Goal: Task Accomplishment & Management: Use online tool/utility

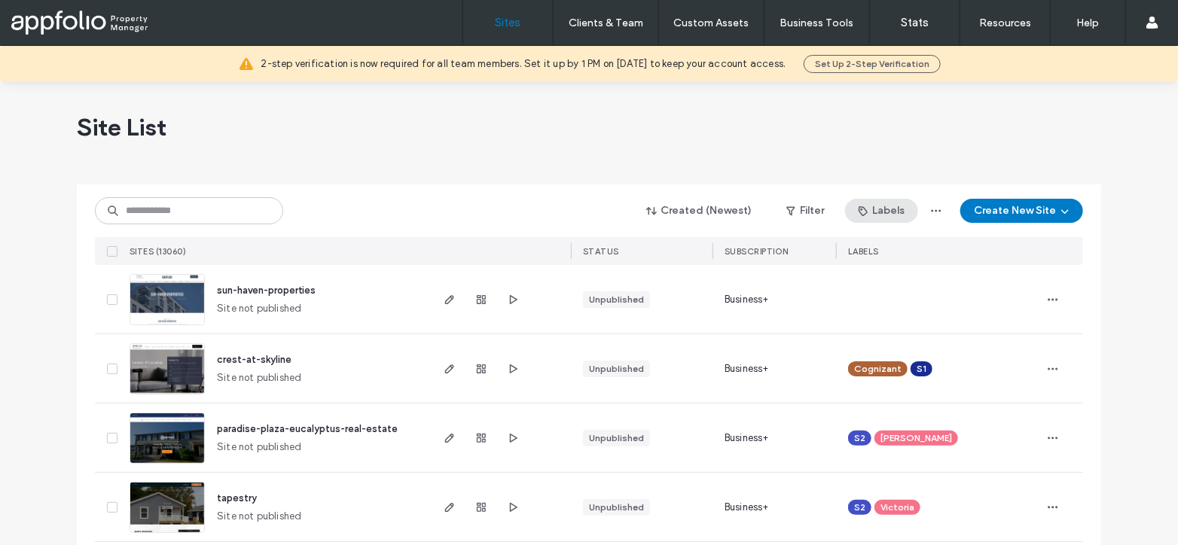
click at [900, 210] on button "Labels" at bounding box center [881, 211] width 73 height 24
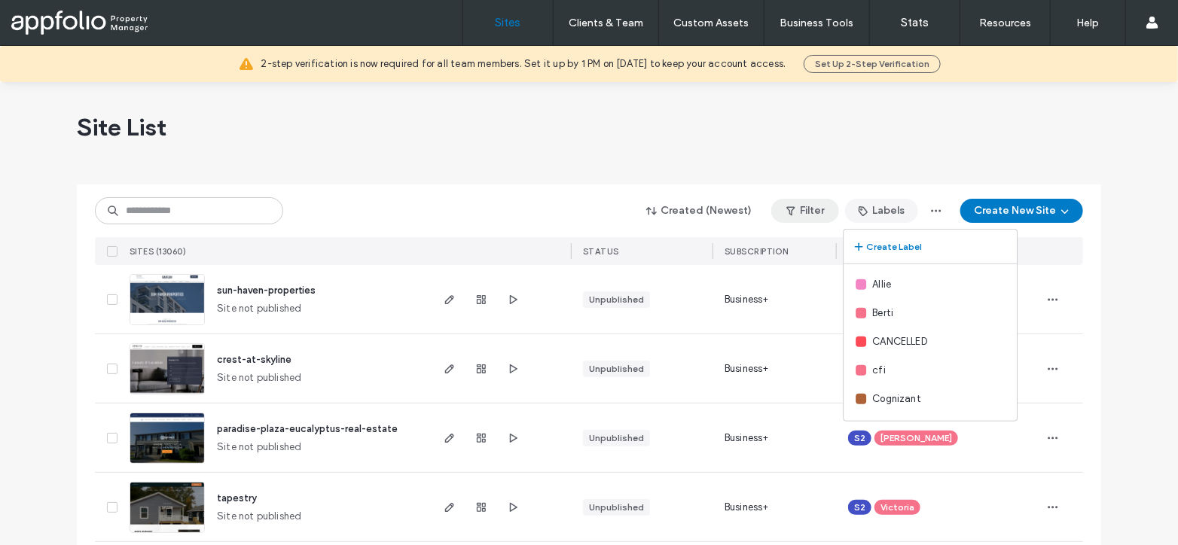
click at [808, 203] on button "Filter" at bounding box center [805, 211] width 68 height 24
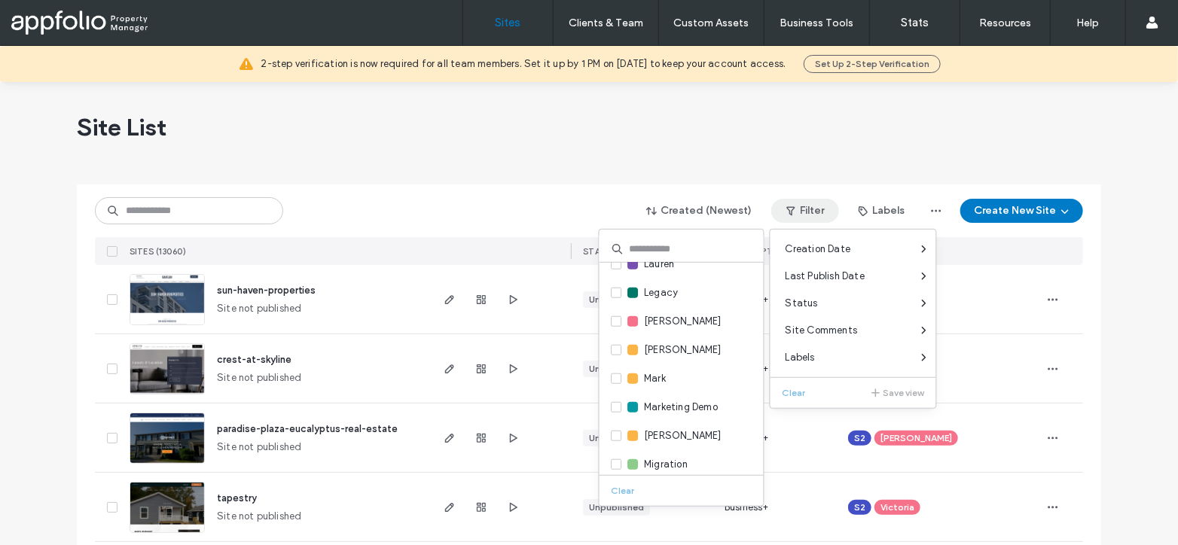
scroll to position [643, 0]
click at [672, 347] on span "Mackenzie" at bounding box center [684, 349] width 78 height 15
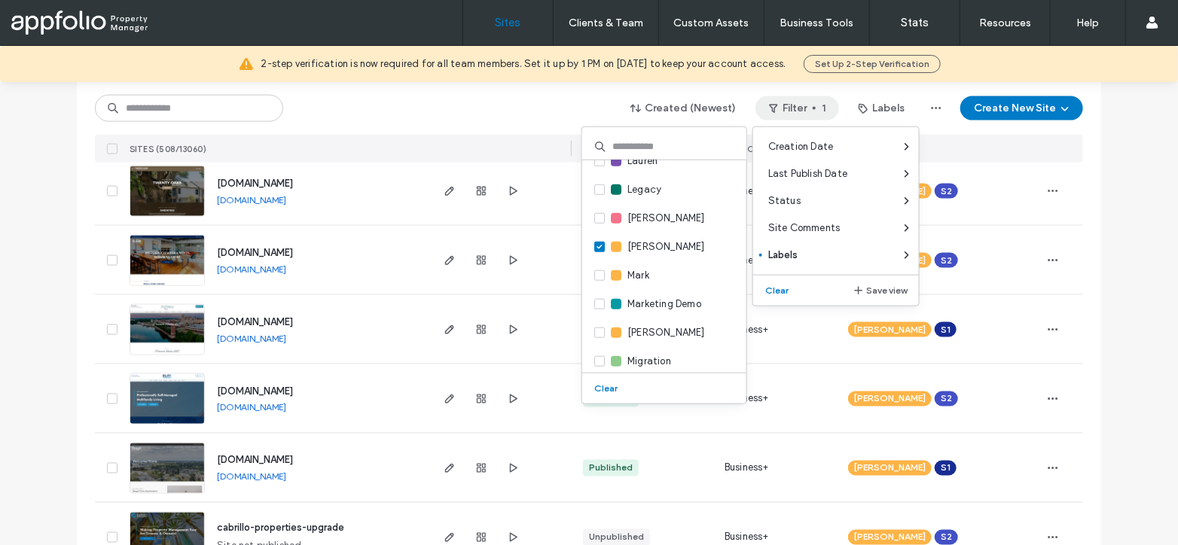
scroll to position [1014, 0]
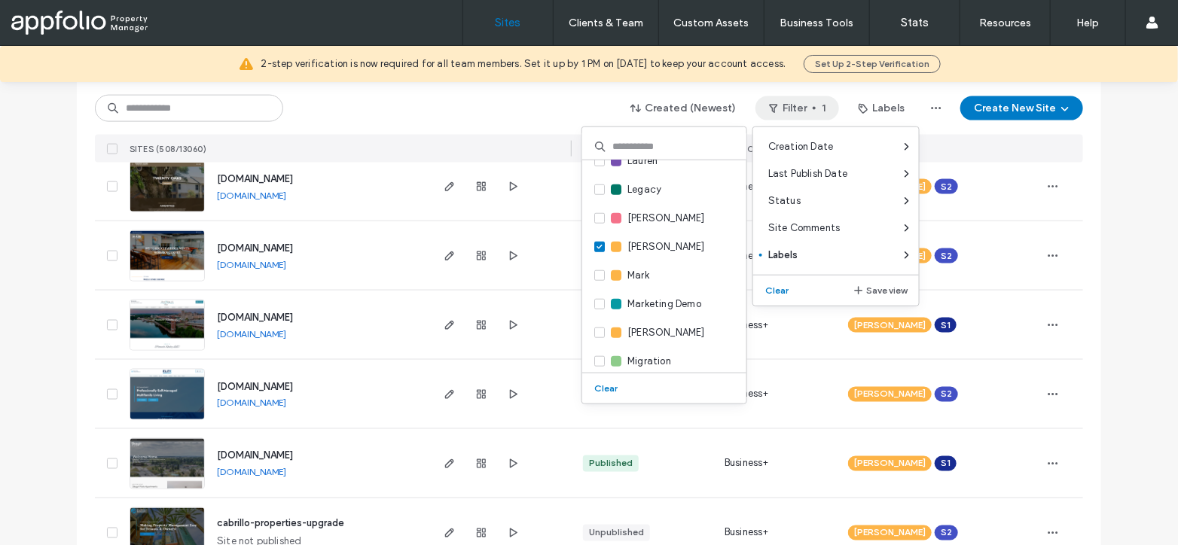
click at [277, 399] on link "www.livewithelite.com" at bounding box center [251, 403] width 69 height 11
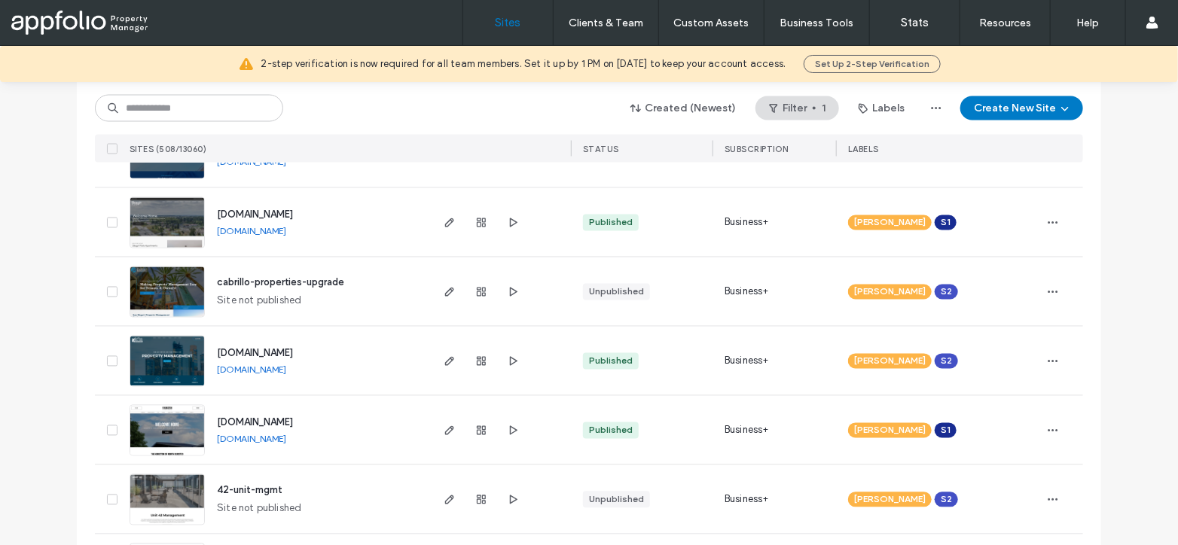
scroll to position [1262, 0]
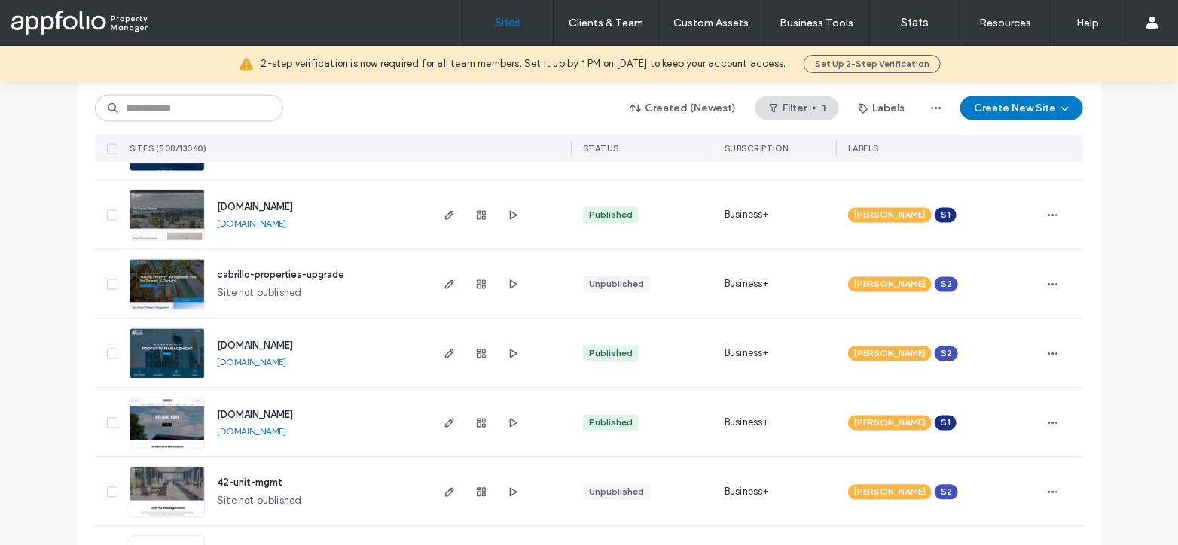
click at [324, 270] on span "cabrillo-properties-upgrade" at bounding box center [280, 275] width 127 height 11
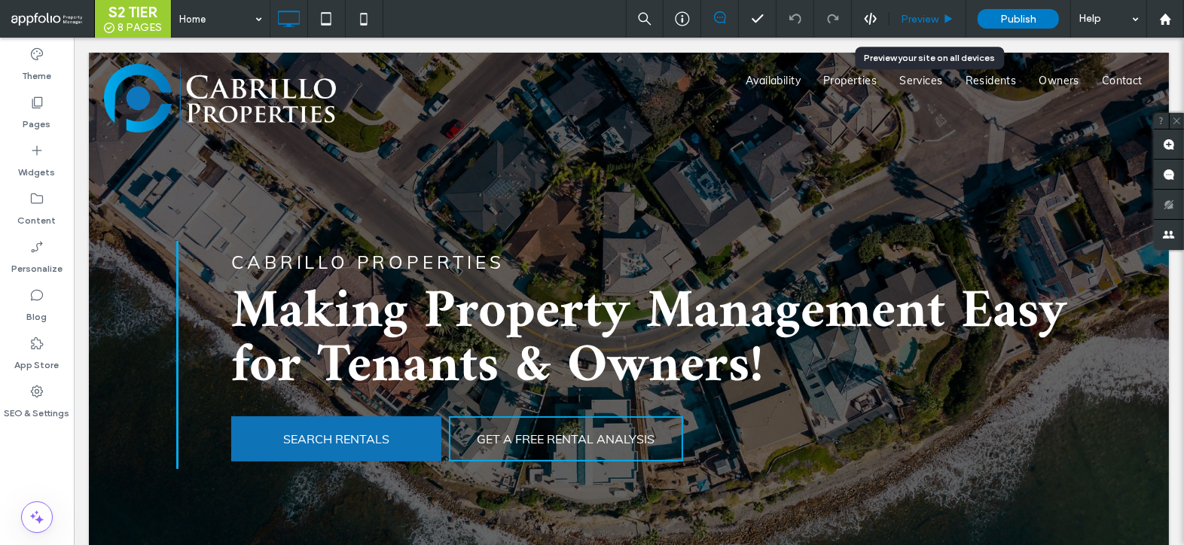
click at [915, 24] on span "Preview" at bounding box center [920, 19] width 38 height 13
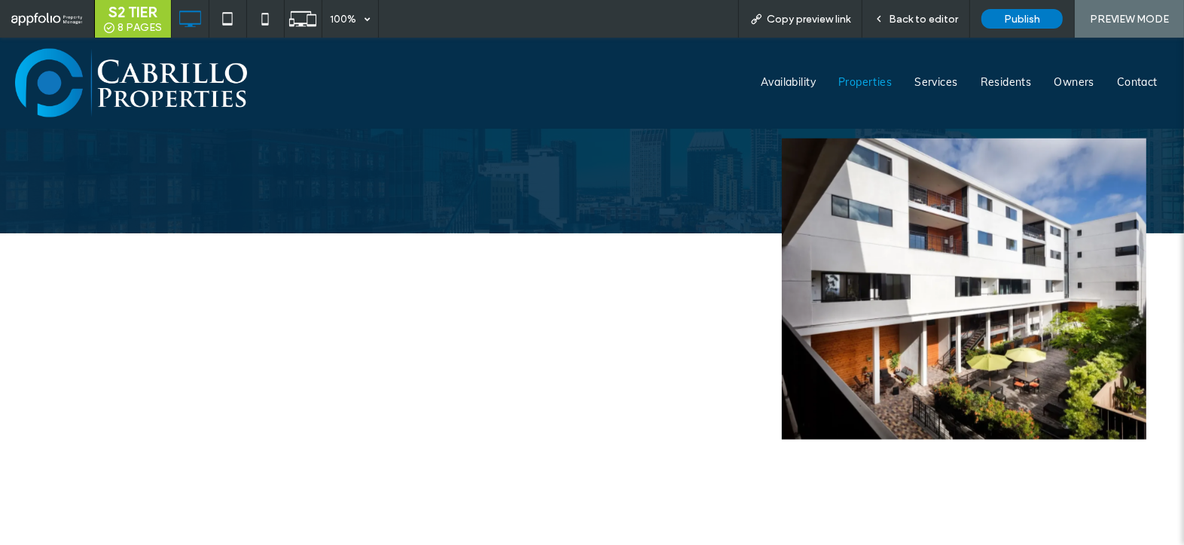
scroll to position [1230, 0]
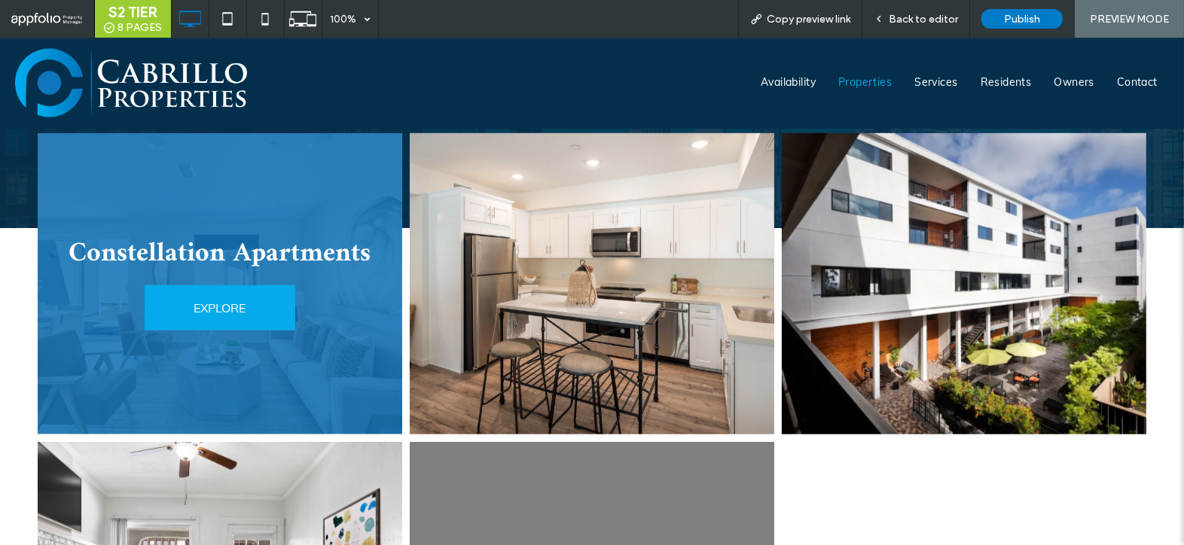
click at [283, 285] on link "EXPLORE" at bounding box center [220, 307] width 151 height 45
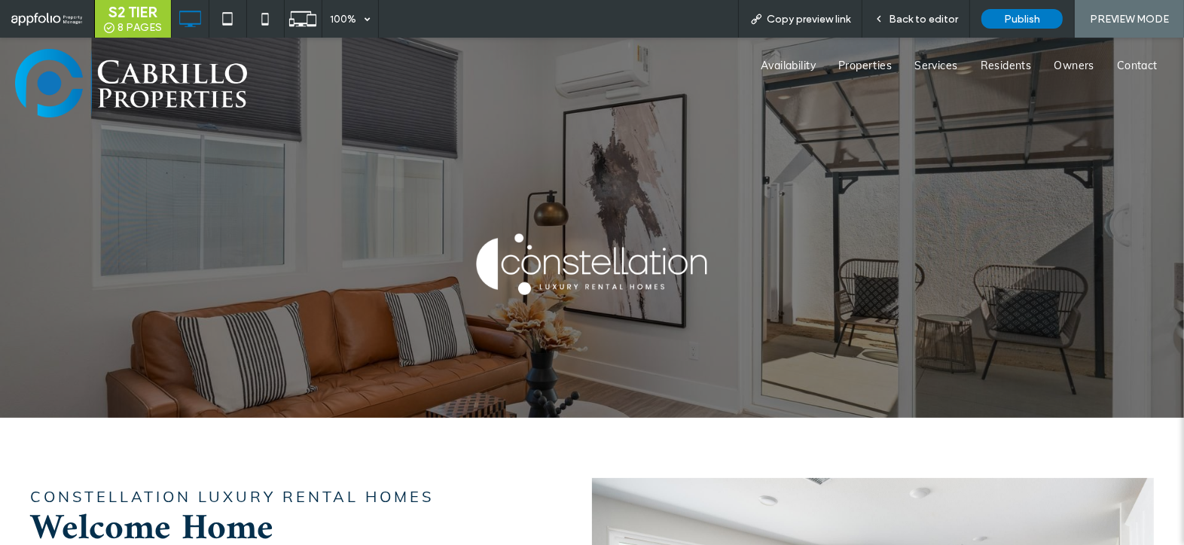
click at [68, 96] on img at bounding box center [131, 83] width 232 height 69
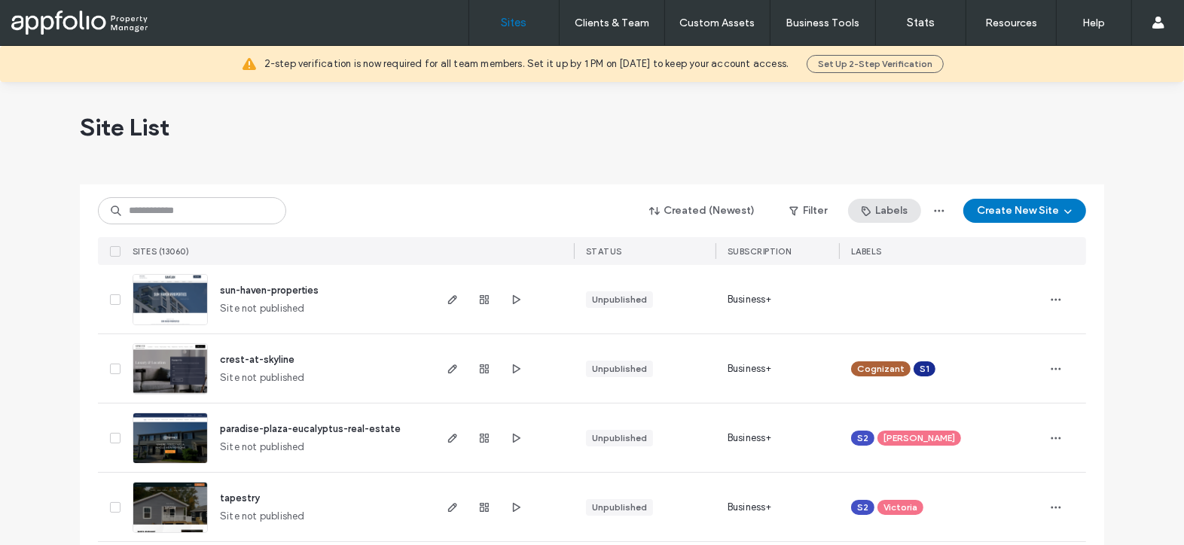
click at [893, 213] on button "Labels" at bounding box center [884, 211] width 73 height 24
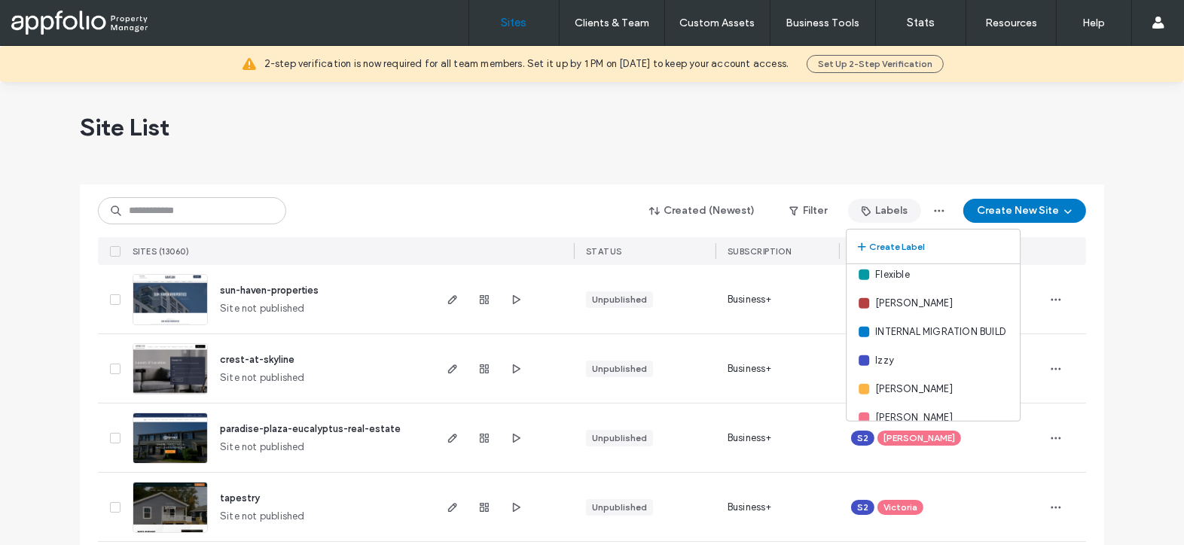
scroll to position [423, 0]
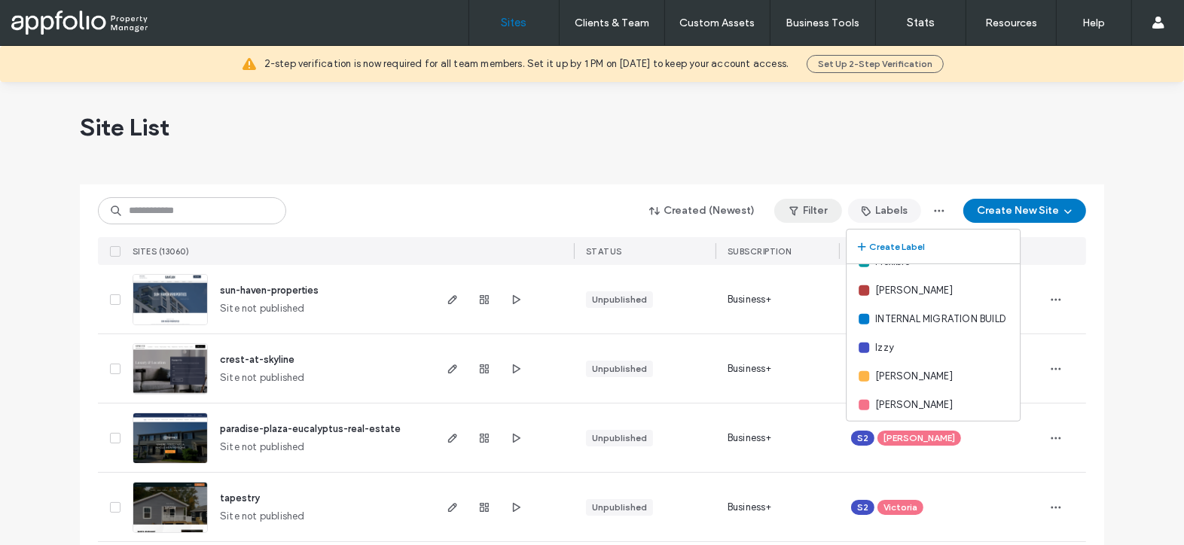
click at [803, 209] on button "Filter" at bounding box center [808, 211] width 68 height 24
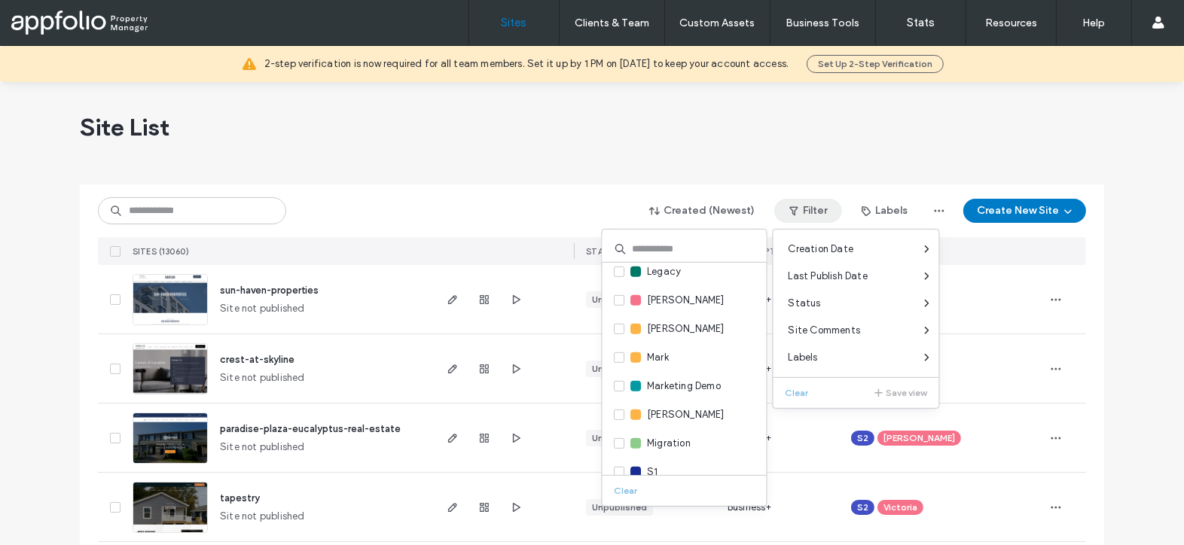
scroll to position [667, 0]
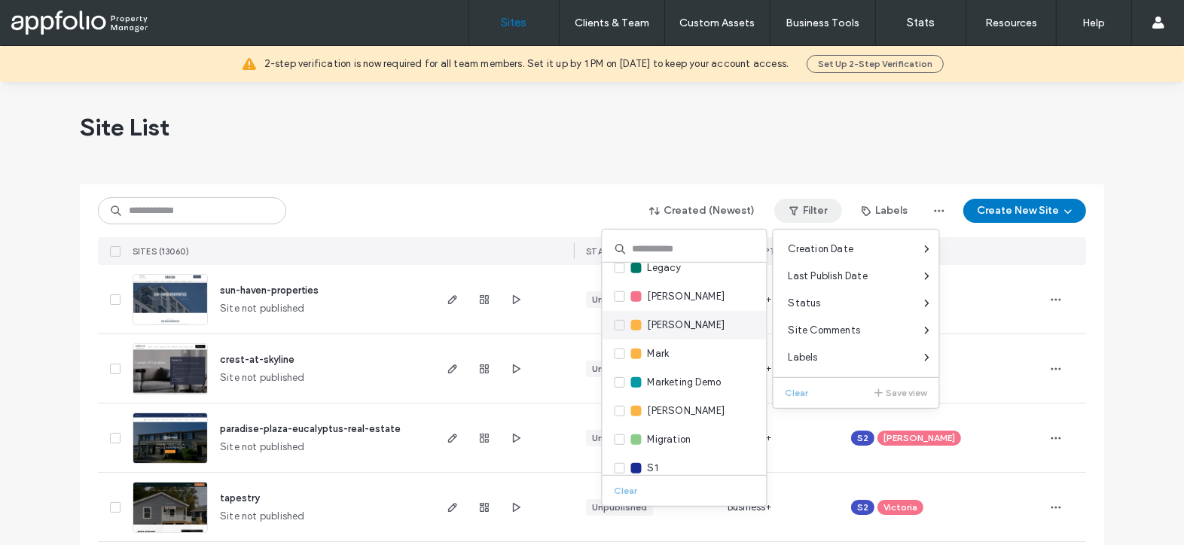
click at [682, 327] on span "Mackenzie" at bounding box center [687, 325] width 78 height 15
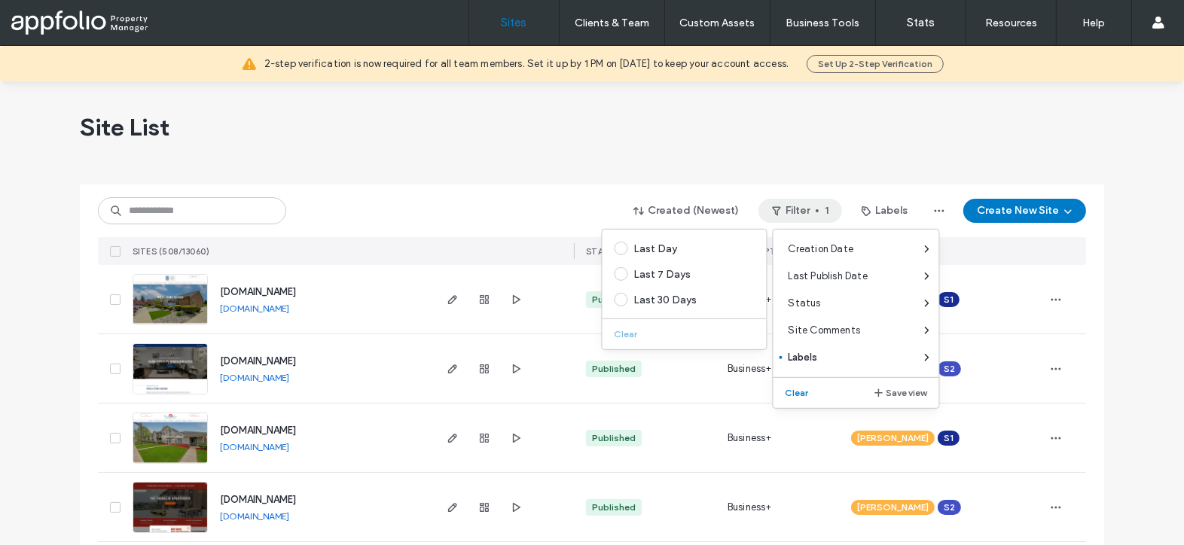
click at [935, 124] on div "Site List" at bounding box center [592, 127] width 1024 height 90
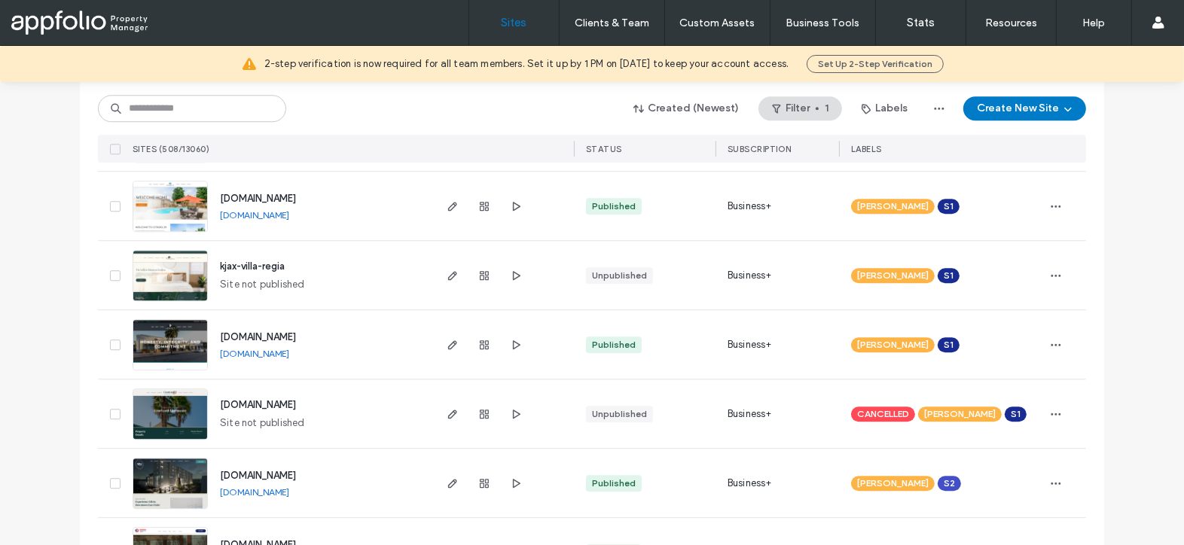
scroll to position [3871, 0]
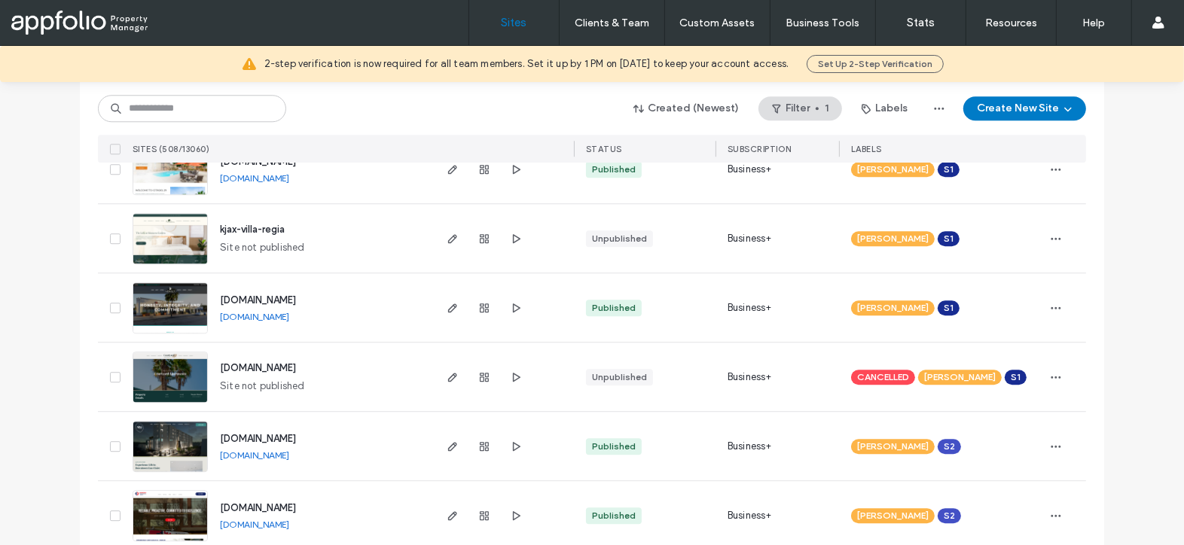
click at [289, 453] on link "www.altostationec.com" at bounding box center [254, 455] width 69 height 11
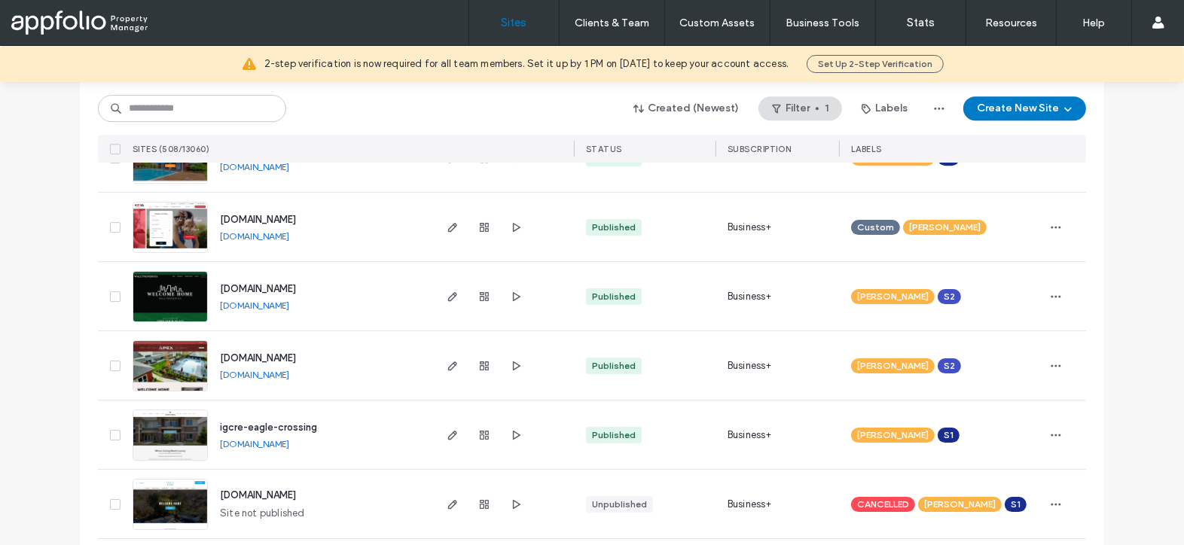
scroll to position [4577, 0]
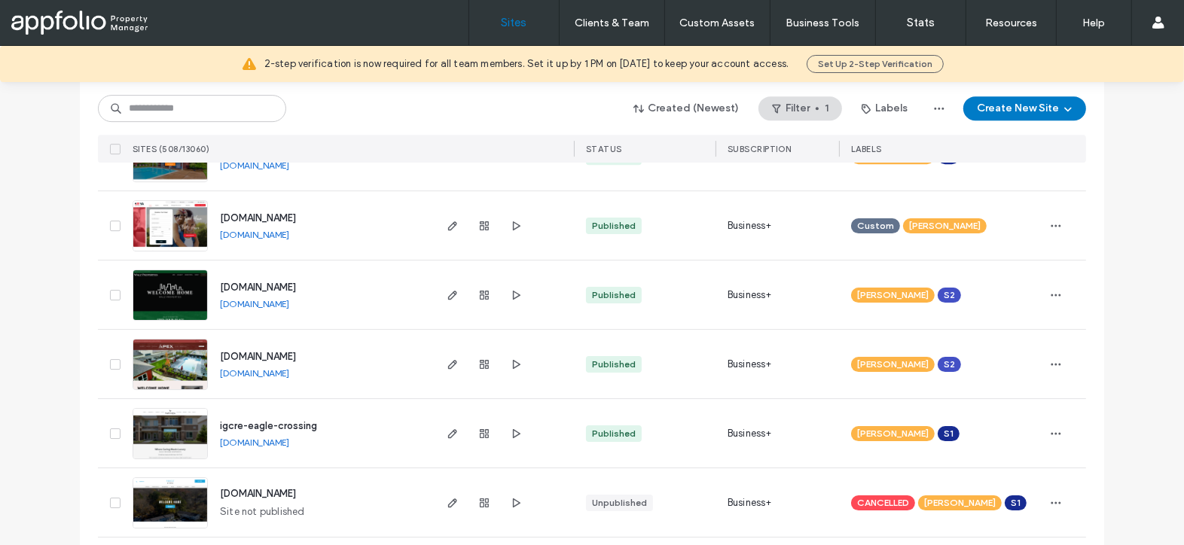
click at [274, 232] on link "residential.yarealty.com" at bounding box center [254, 234] width 69 height 11
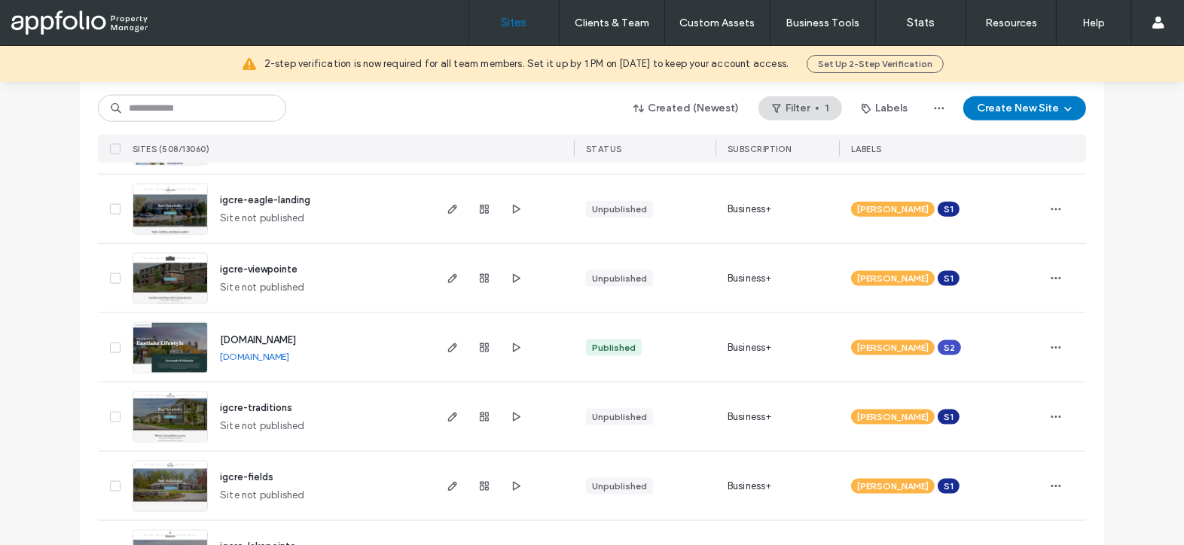
scroll to position [1831, 0]
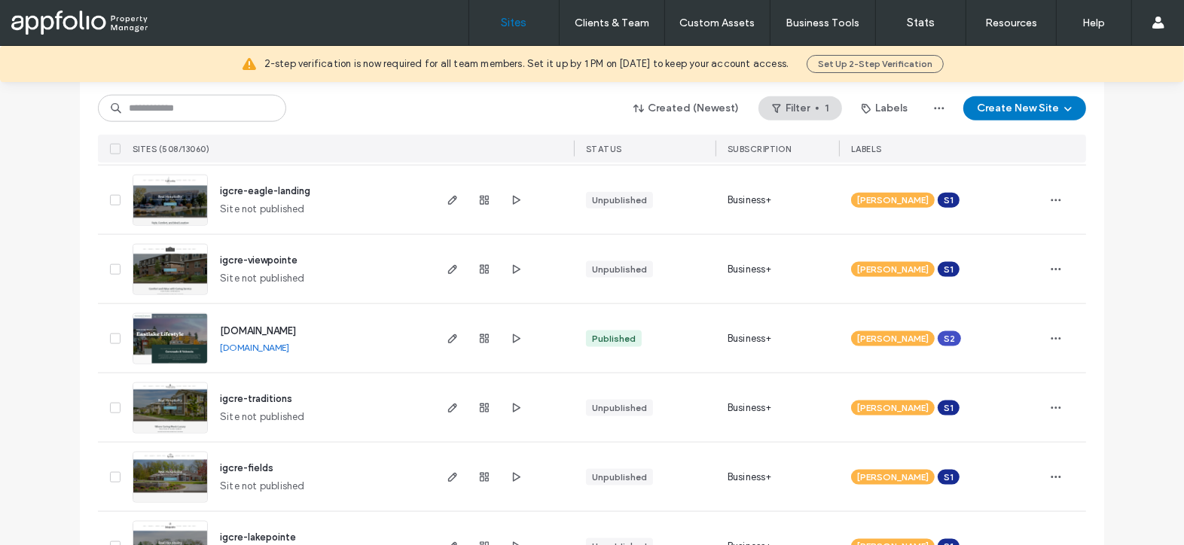
click at [289, 348] on link "www.coronadoandvalencia.com" at bounding box center [254, 347] width 69 height 11
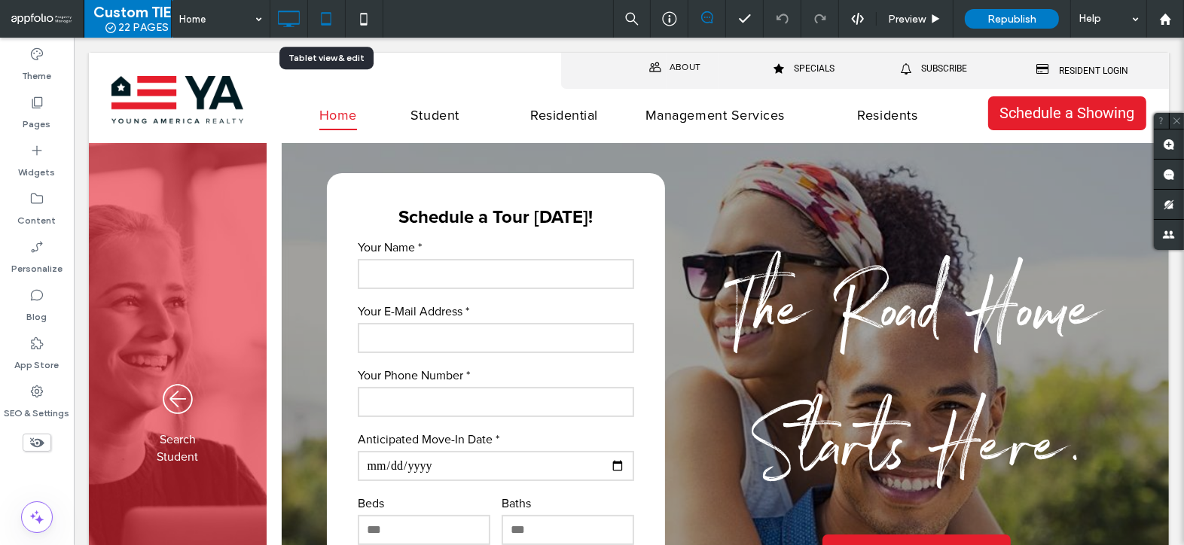
click at [328, 15] on icon at bounding box center [326, 19] width 30 height 30
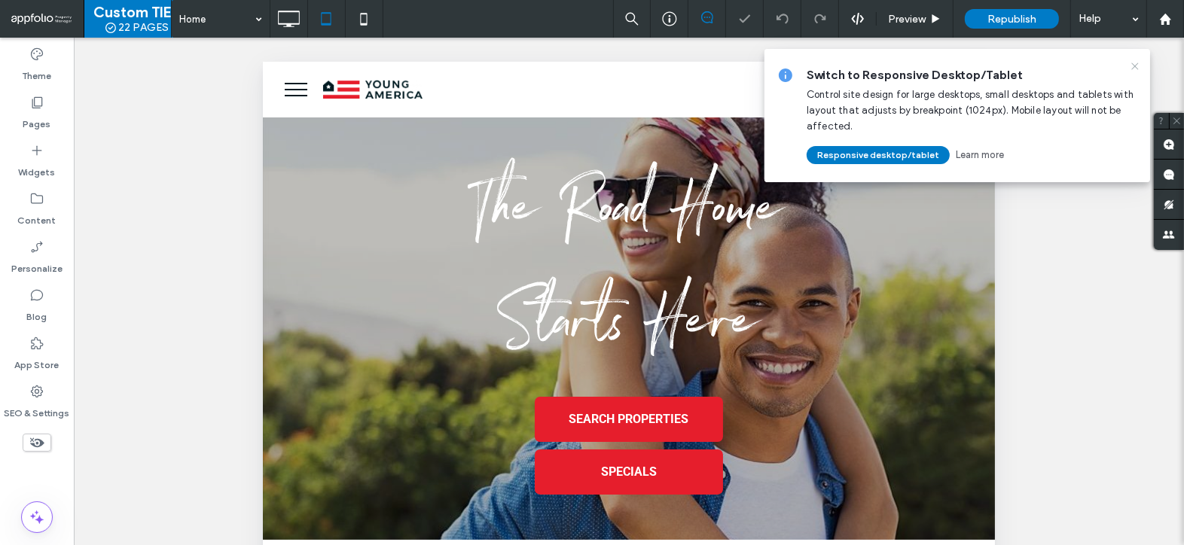
click at [1133, 67] on use at bounding box center [1134, 66] width 7 height 7
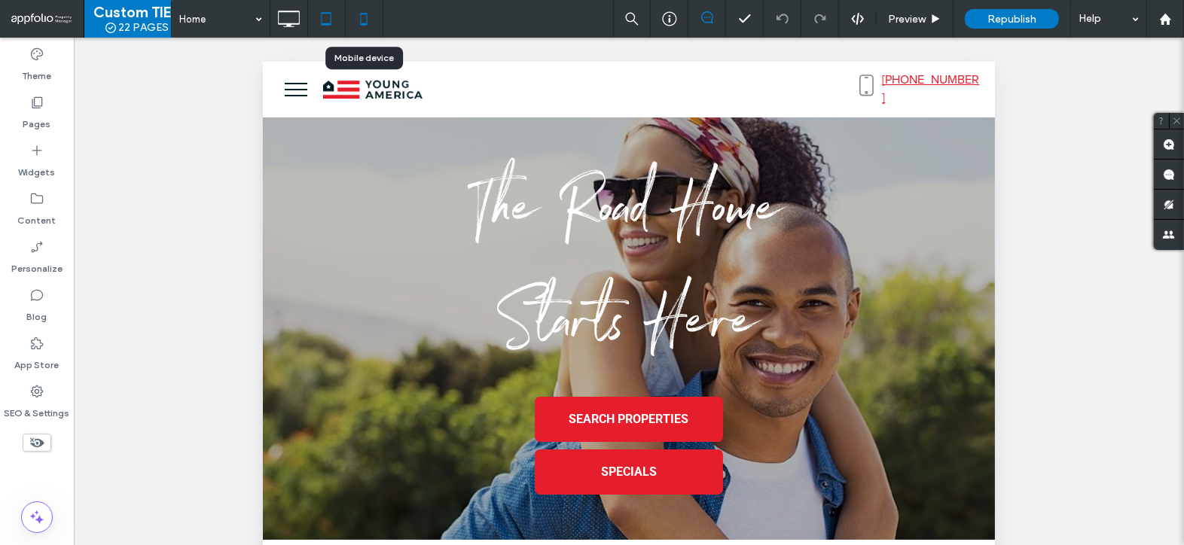
click at [364, 20] on icon at bounding box center [364, 19] width 30 height 30
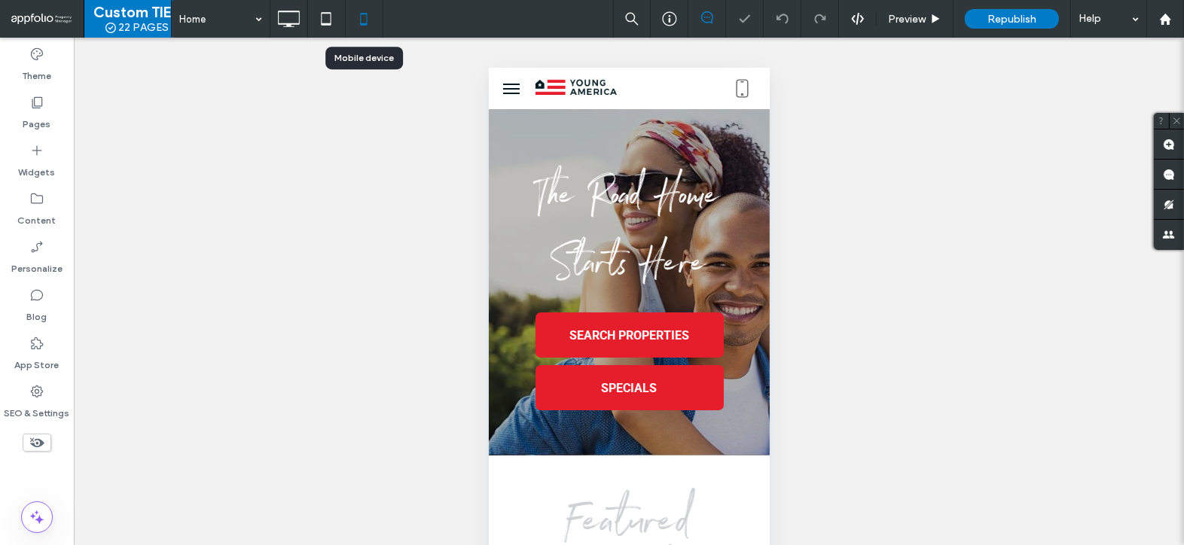
scroll to position [0, 3]
click at [297, 18] on icon at bounding box center [288, 19] width 30 height 30
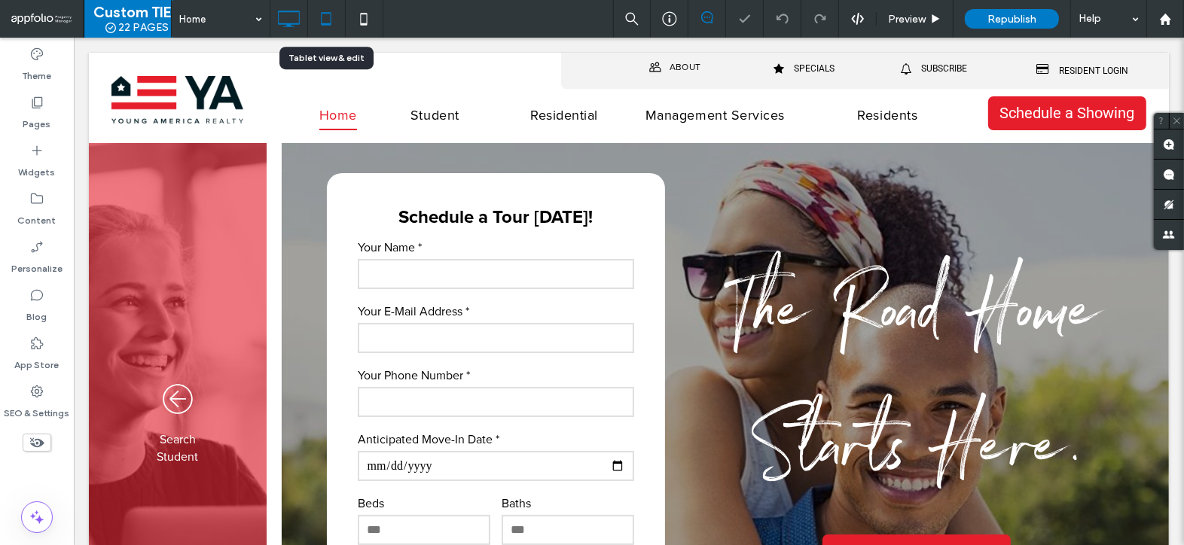
scroll to position [0, 0]
click at [327, 19] on icon at bounding box center [326, 19] width 30 height 30
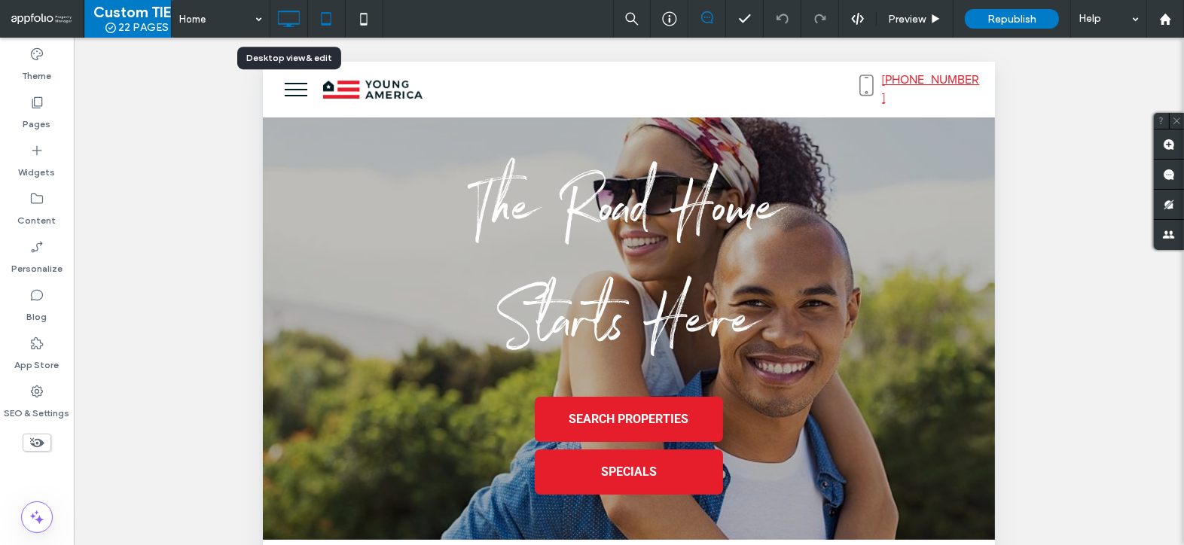
click at [275, 20] on icon at bounding box center [288, 19] width 30 height 30
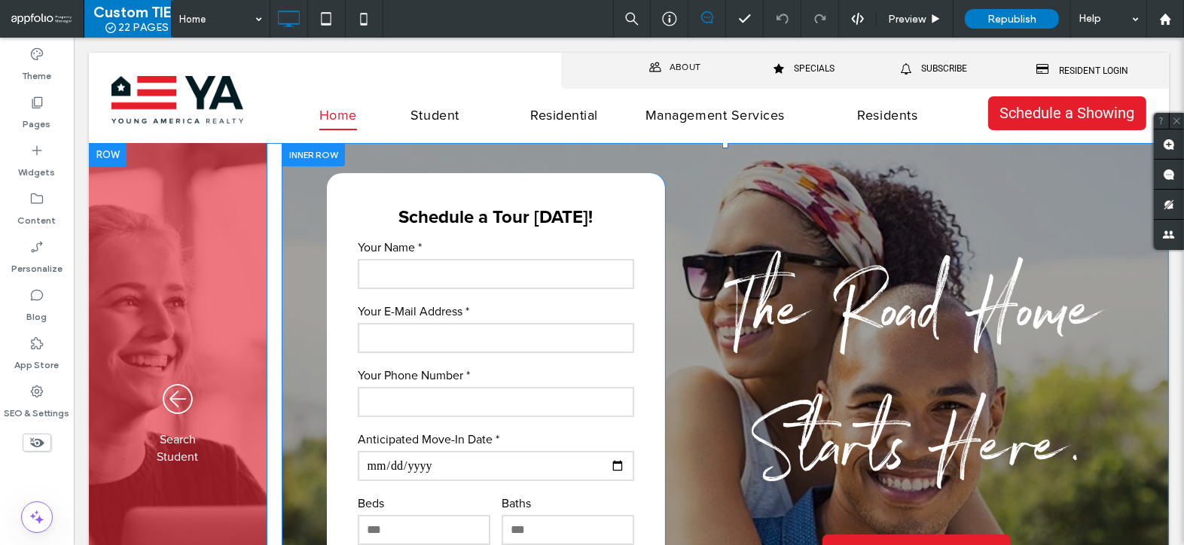
click at [919, 308] on span "The Road Home Starts Here." at bounding box center [916, 391] width 372 height 281
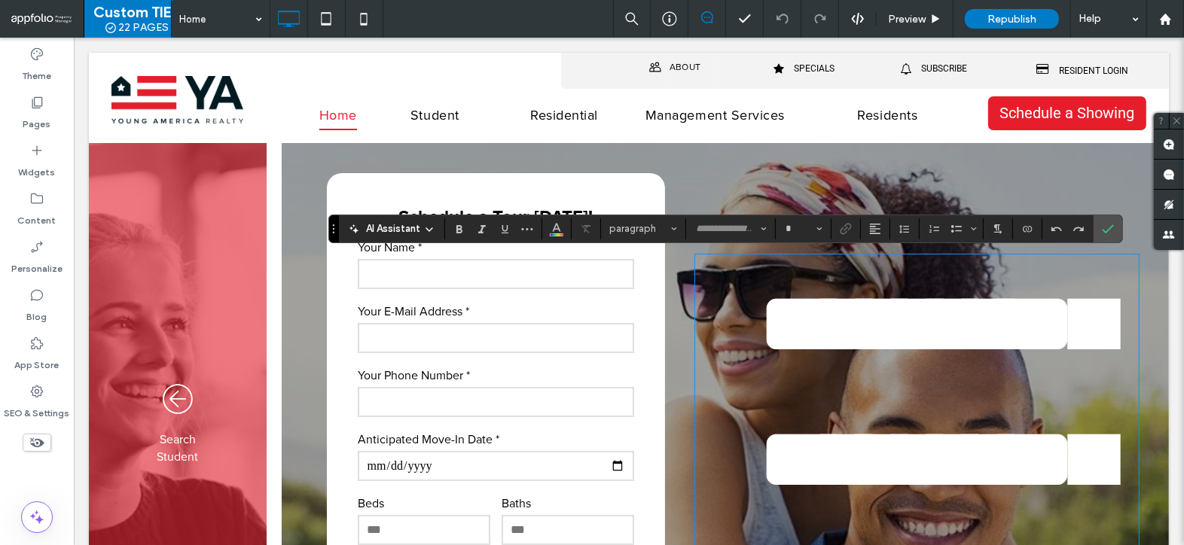
type input "**********"
type input "***"
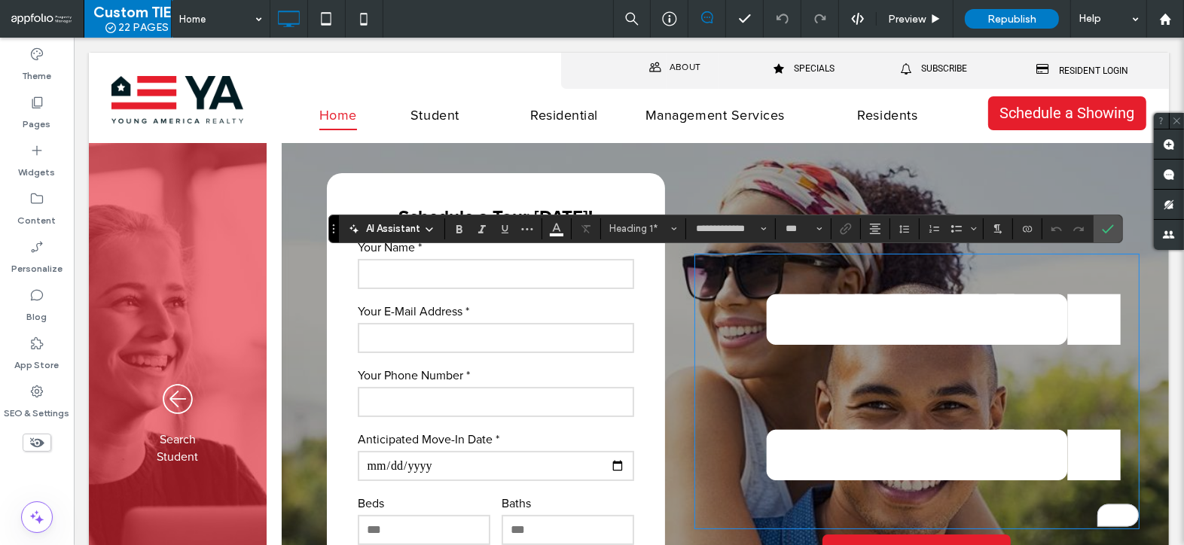
click at [1083, 458] on h1 "**********" at bounding box center [916, 455] width 444 height 407
click at [758, 153] on div "**********" at bounding box center [724, 434] width 887 height 582
click at [772, 178] on div "**********" at bounding box center [901, 434] width 474 height 522
click at [1102, 228] on icon "Confirm" at bounding box center [1108, 229] width 12 height 12
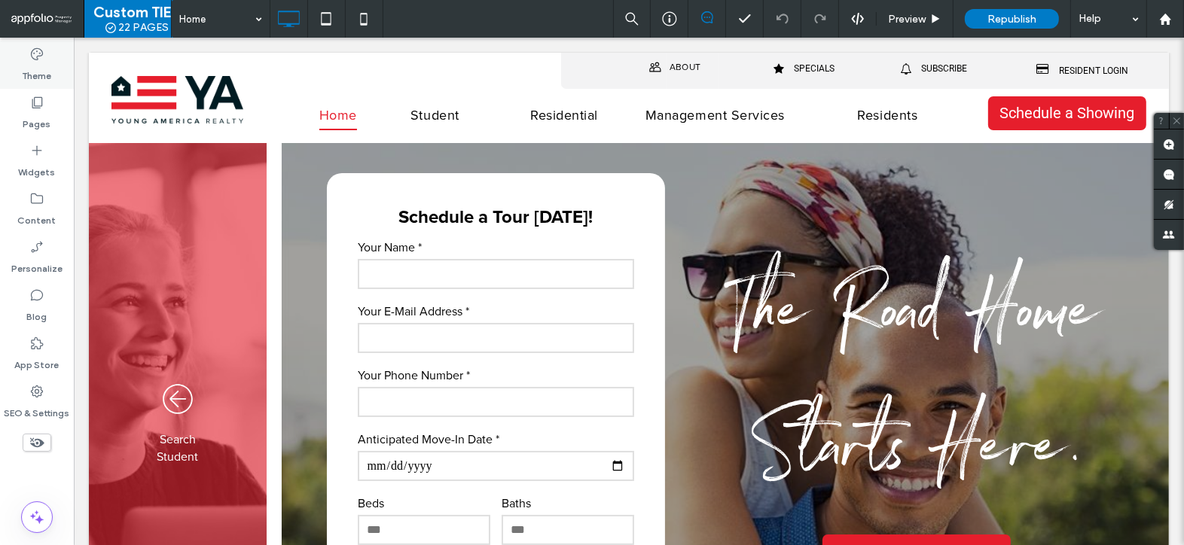
click at [41, 69] on label "Theme" at bounding box center [37, 72] width 29 height 21
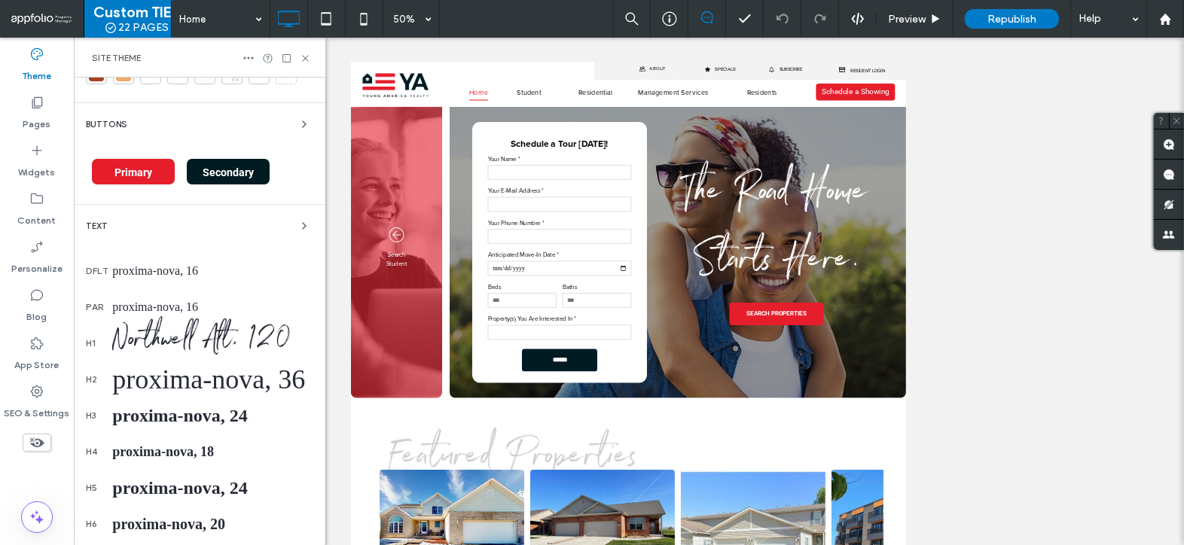
scroll to position [63, 0]
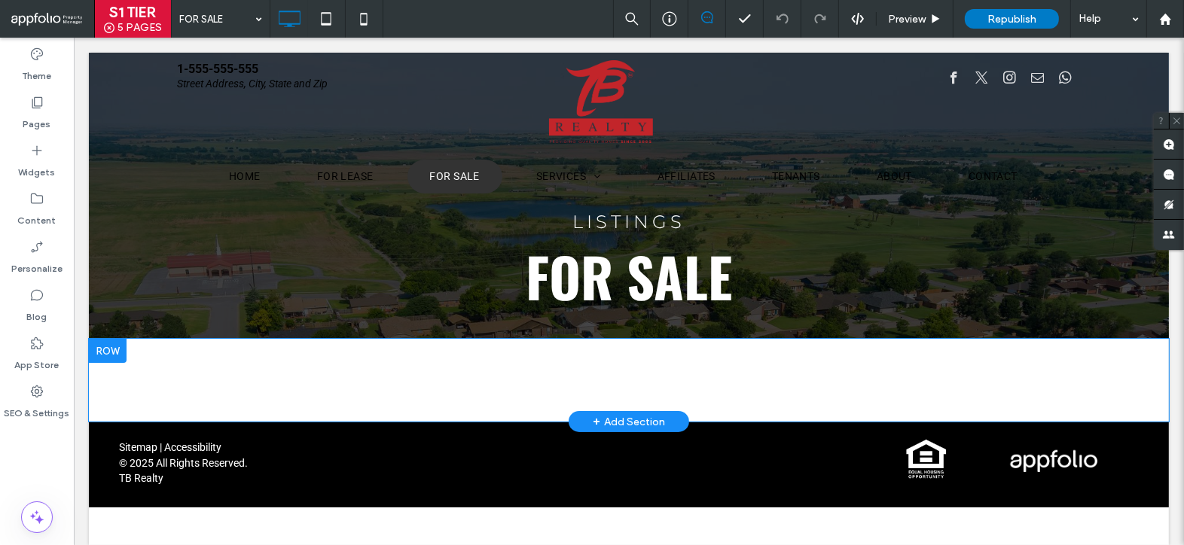
click at [520, 375] on div "Click To Paste Row + Add Section" at bounding box center [628, 380] width 1080 height 83
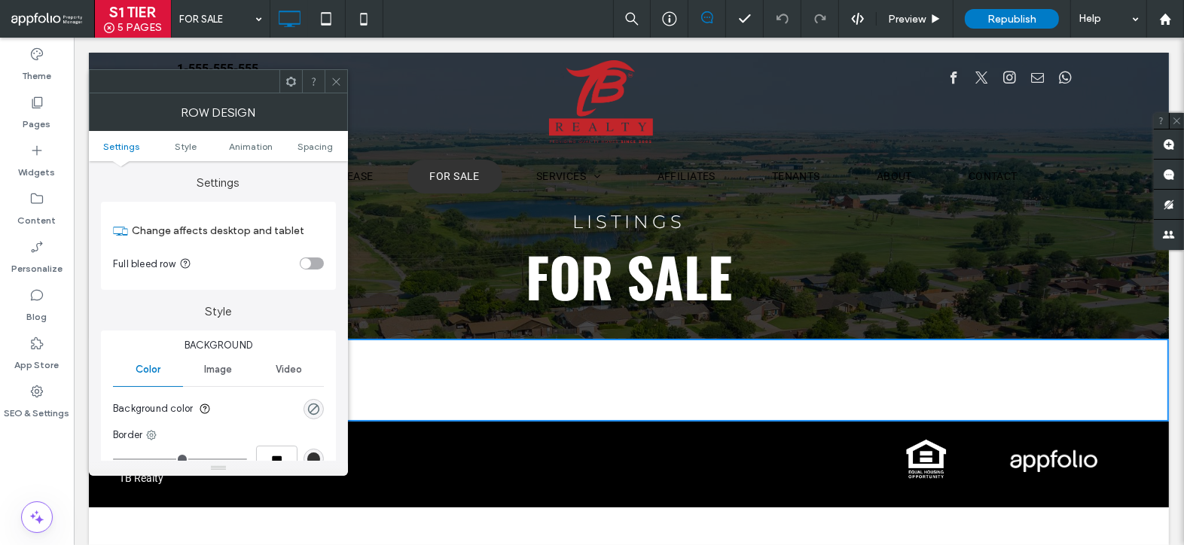
click at [333, 76] on icon at bounding box center [336, 81] width 11 height 11
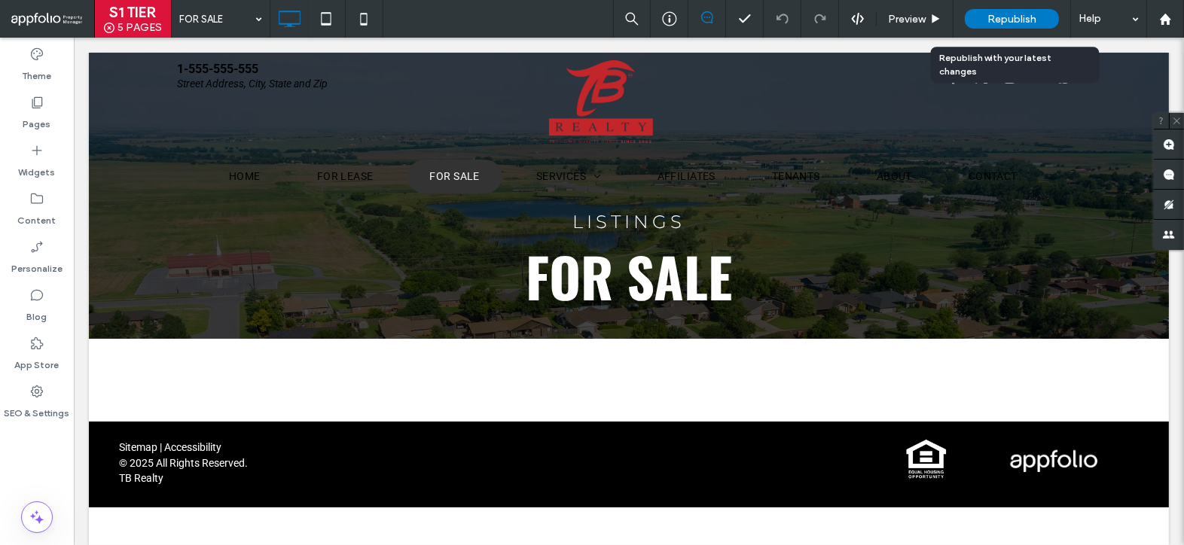
click at [1008, 16] on span "Republish" at bounding box center [1011, 19] width 49 height 13
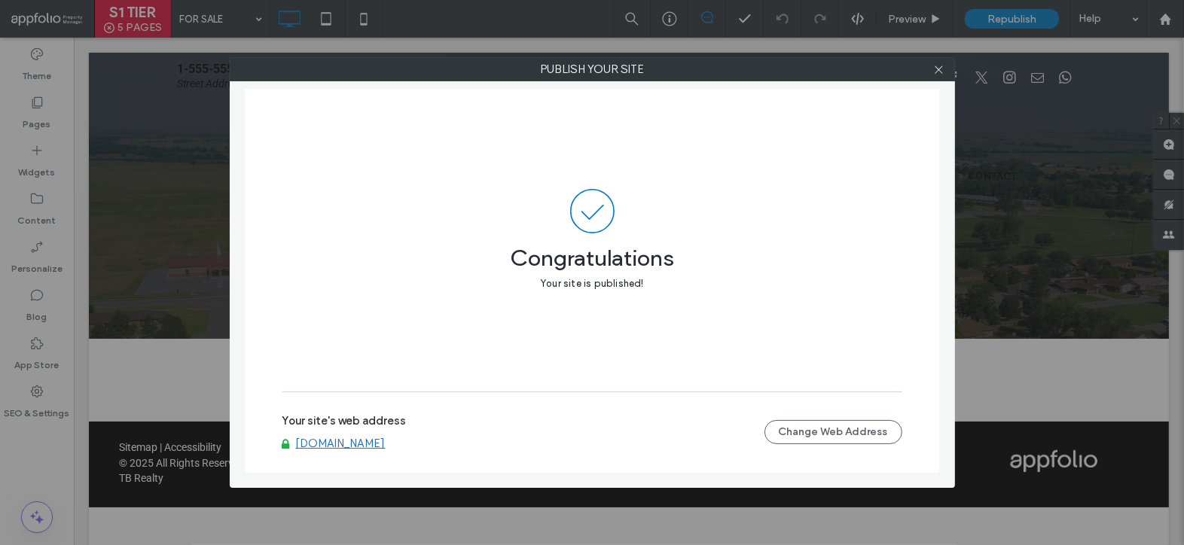
click at [367, 441] on link "[DOMAIN_NAME]" at bounding box center [341, 444] width 90 height 14
click at [942, 71] on icon at bounding box center [938, 69] width 11 height 11
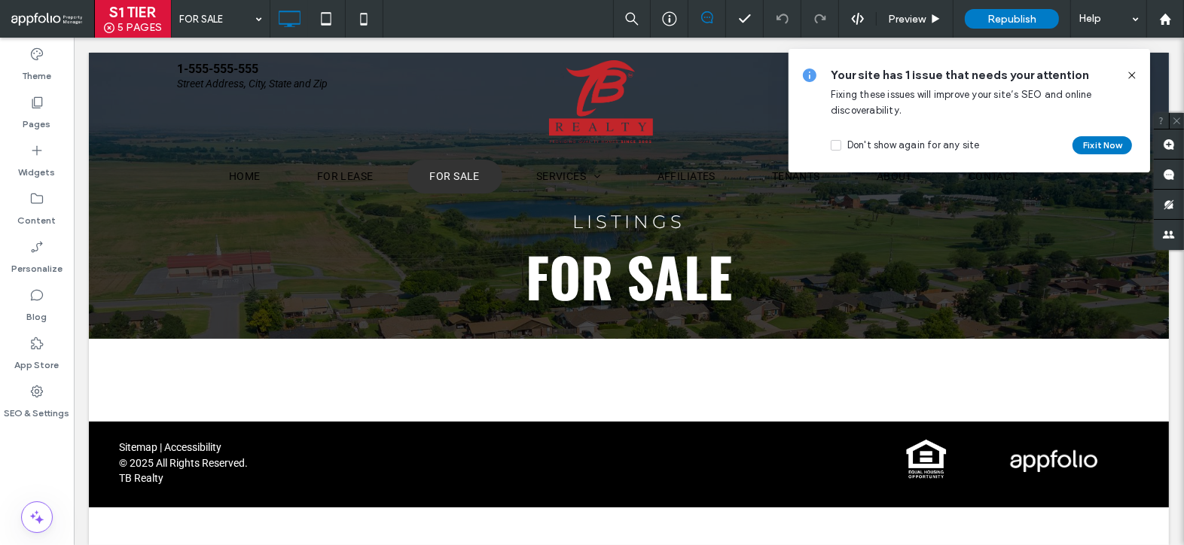
click at [1133, 73] on icon at bounding box center [1132, 75] width 12 height 12
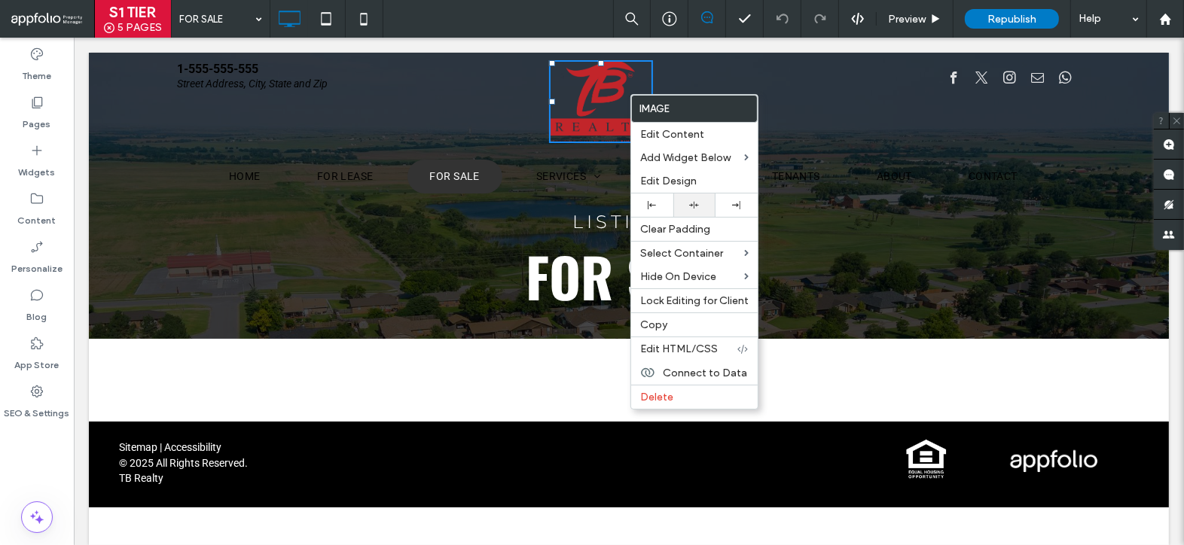
click at [690, 209] on div at bounding box center [694, 205] width 42 height 23
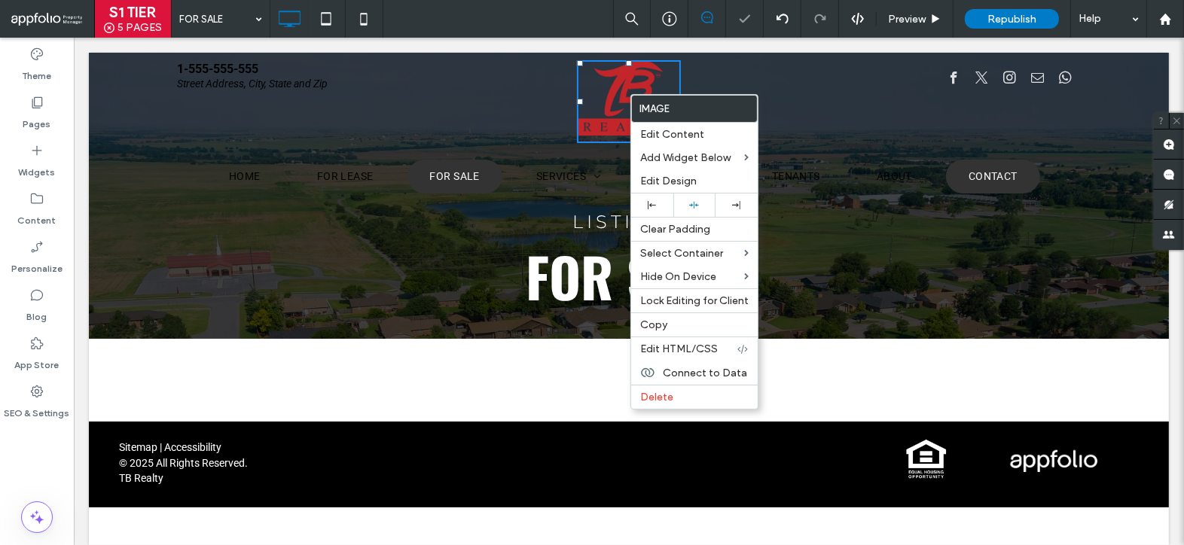
click at [970, 163] on link "CONTACT" at bounding box center [992, 177] width 94 height 34
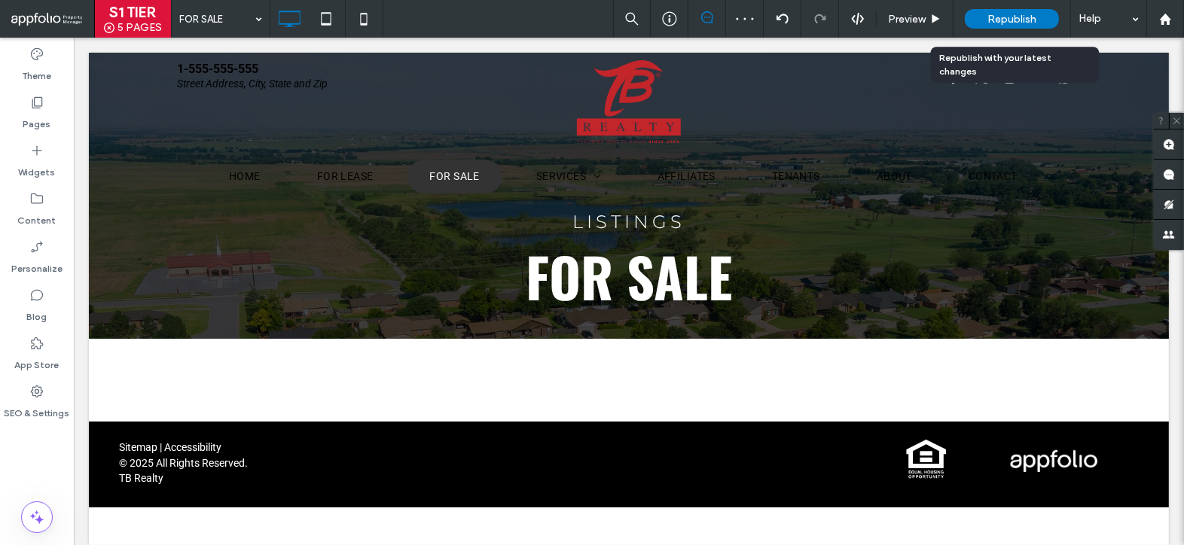
click at [1026, 6] on div "Republish" at bounding box center [1012, 19] width 94 height 38
click at [1029, 17] on span "Republish" at bounding box center [1011, 19] width 49 height 13
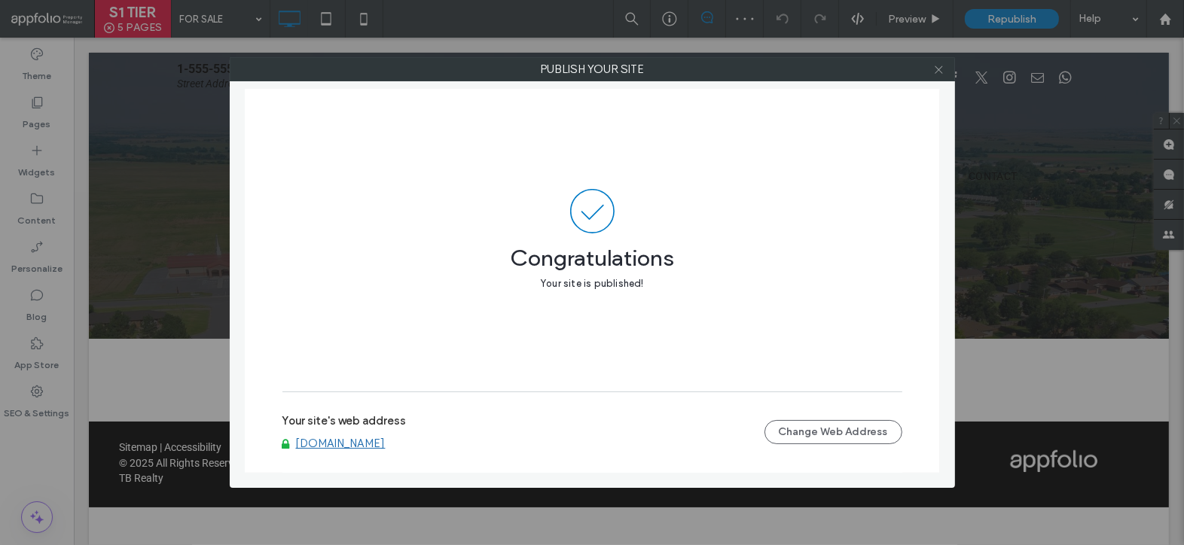
click at [940, 67] on icon at bounding box center [938, 69] width 11 height 11
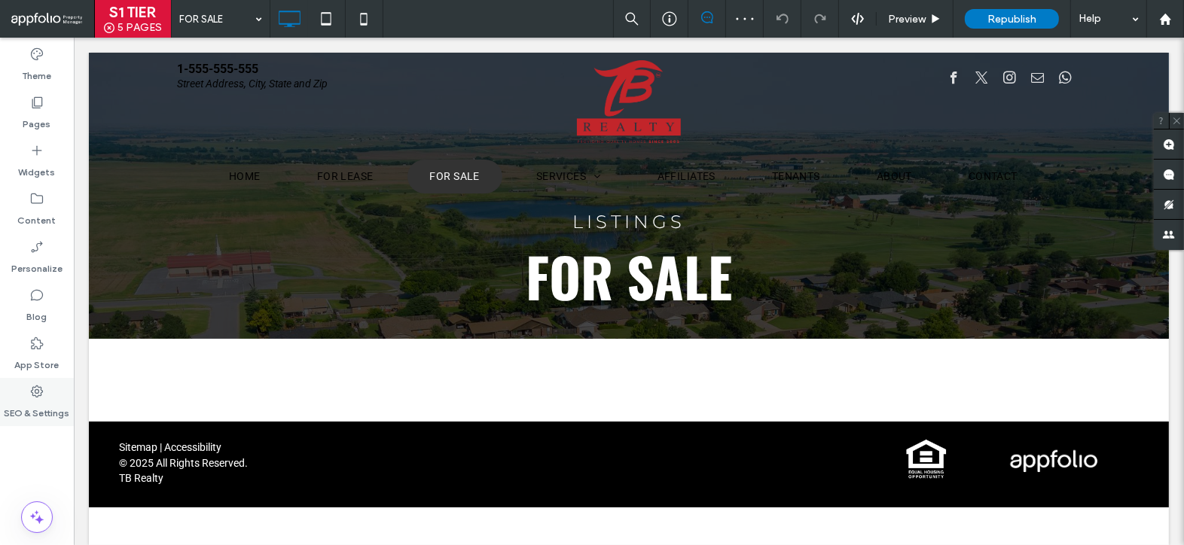
click at [45, 402] on label "SEO & Settings" at bounding box center [38, 409] width 66 height 21
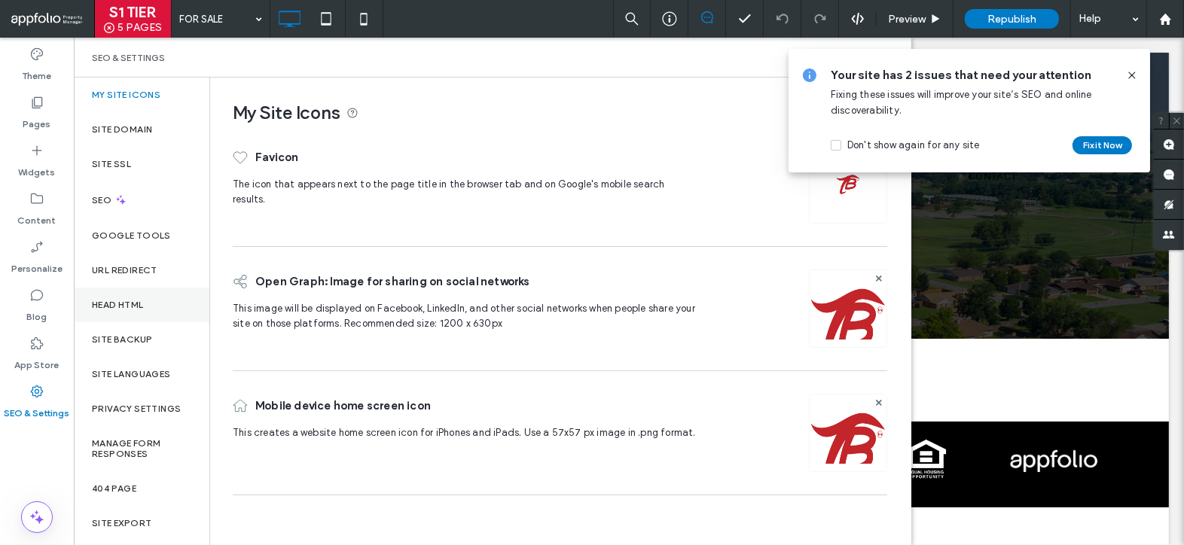
click at [135, 298] on div "Head HTML" at bounding box center [142, 305] width 136 height 35
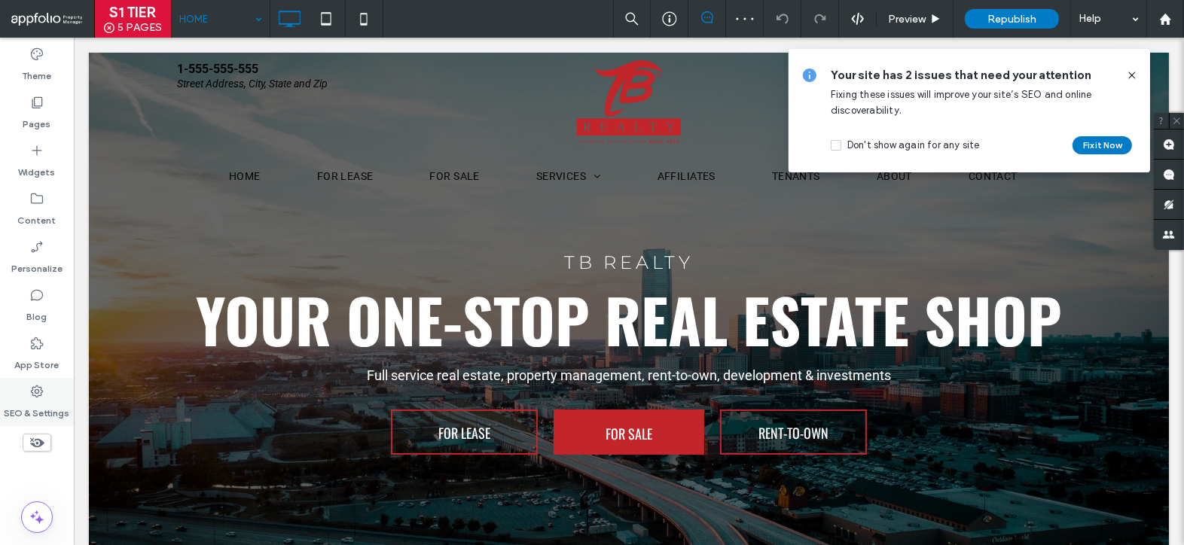
click at [41, 401] on label "SEO & Settings" at bounding box center [38, 409] width 66 height 21
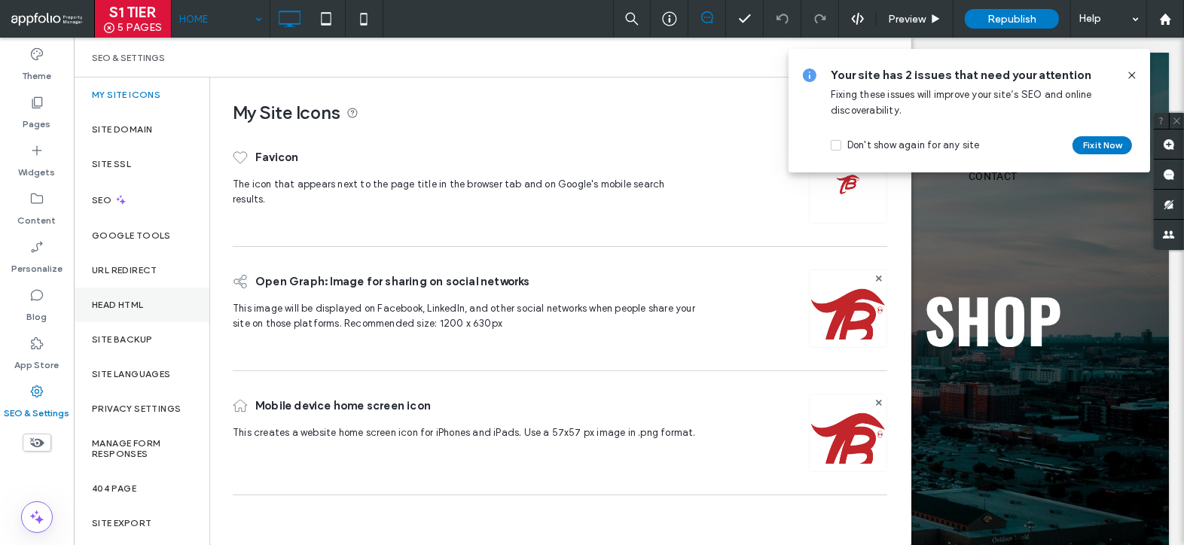
click at [151, 303] on div "Head HTML" at bounding box center [142, 305] width 136 height 35
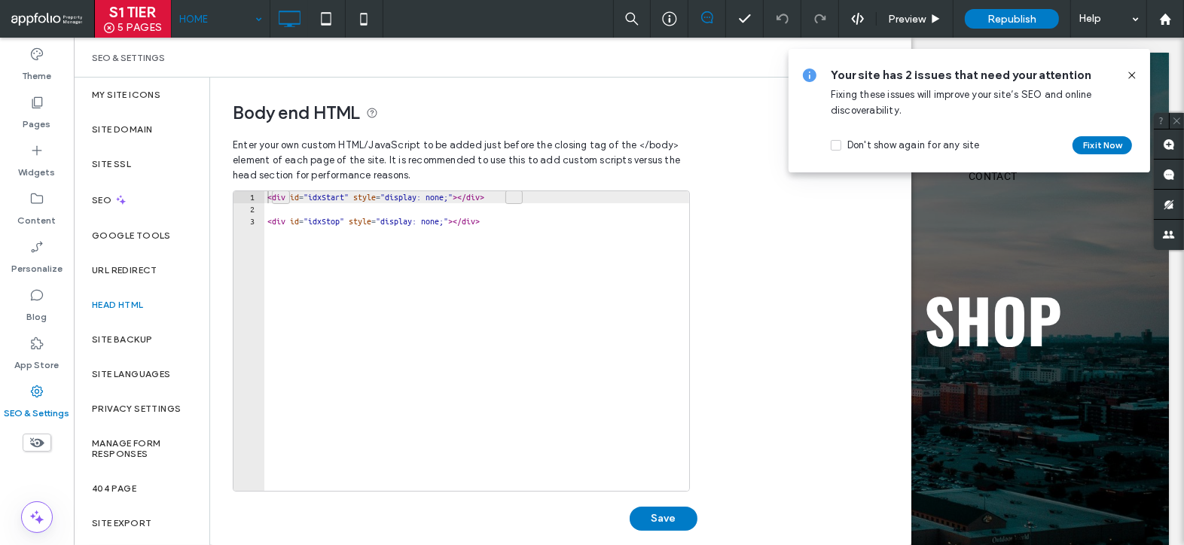
click at [1133, 70] on icon at bounding box center [1132, 75] width 12 height 12
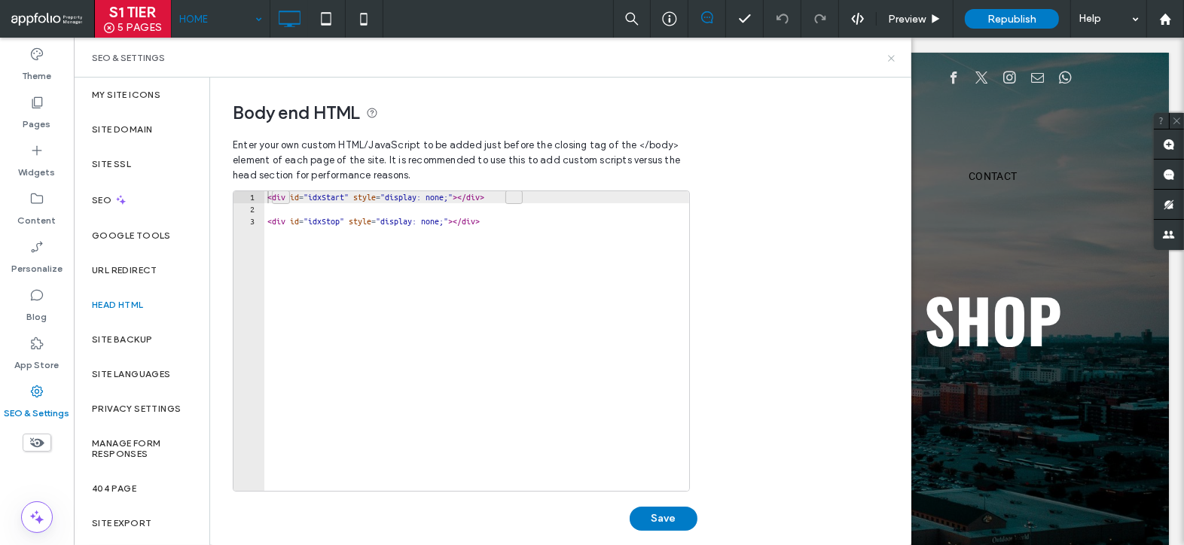
click at [890, 55] on icon at bounding box center [891, 58] width 11 height 11
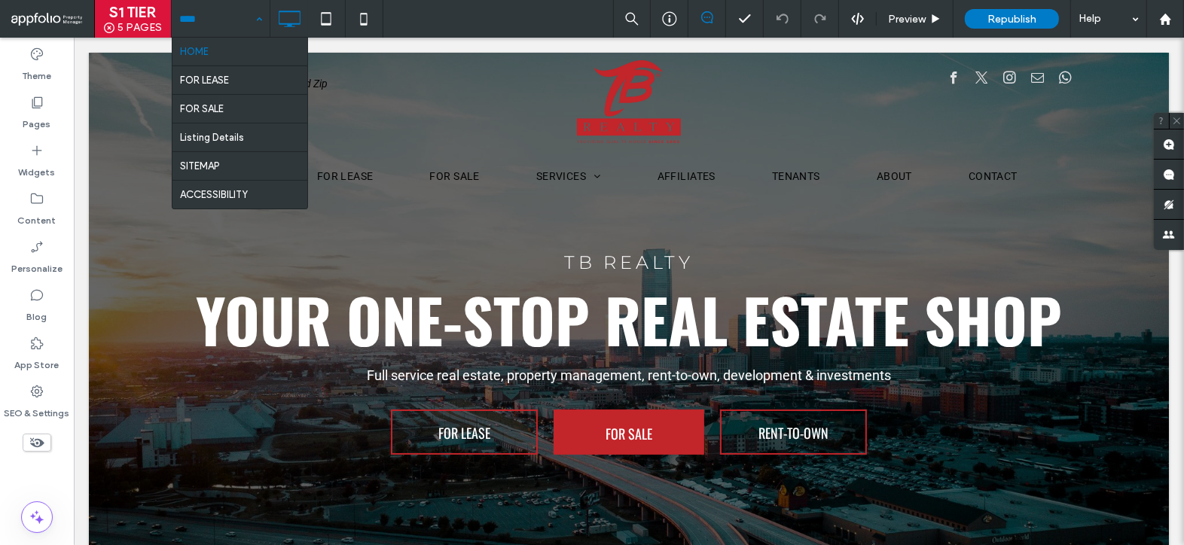
click at [258, 13] on div "HOME FOR LEASE FOR SALE Listing Details SITEMAP ACCESSIBILITY" at bounding box center [221, 19] width 98 height 38
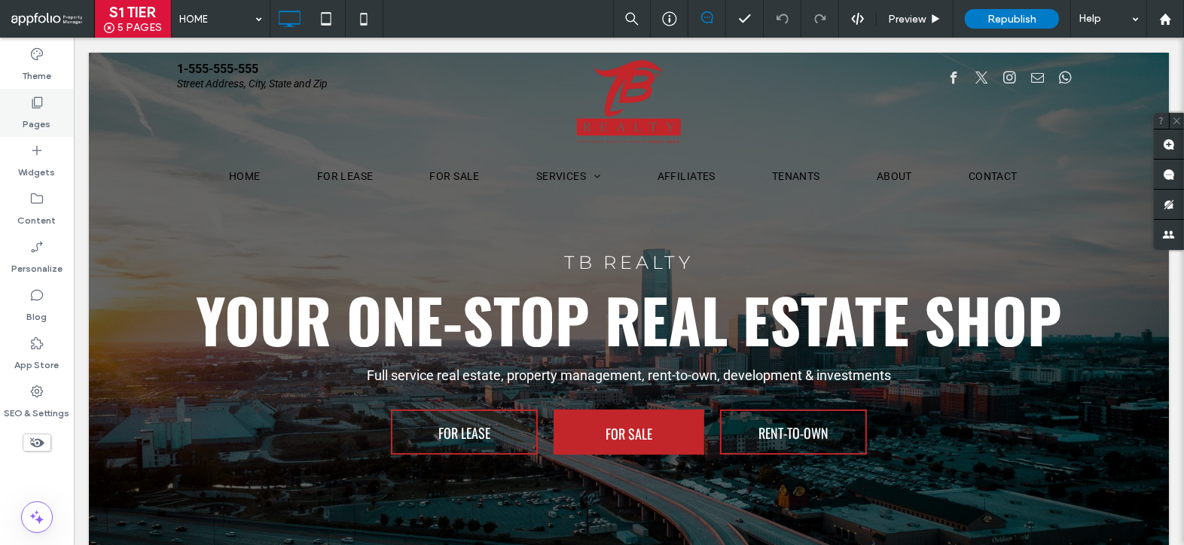
click at [56, 106] on div "Pages" at bounding box center [37, 113] width 74 height 48
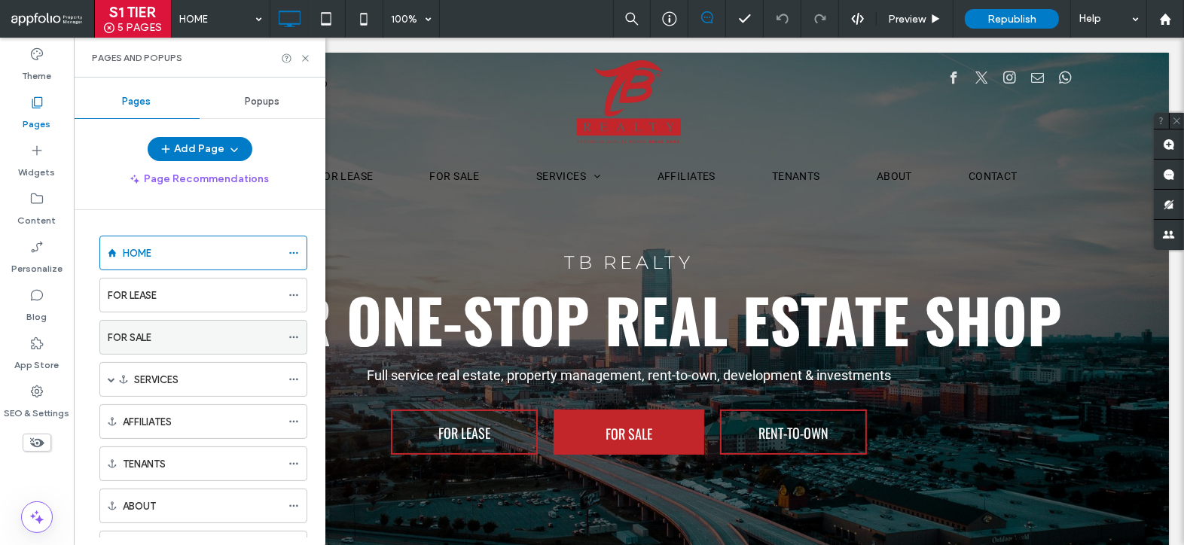
click at [230, 330] on div "FOR SALE" at bounding box center [194, 338] width 173 height 16
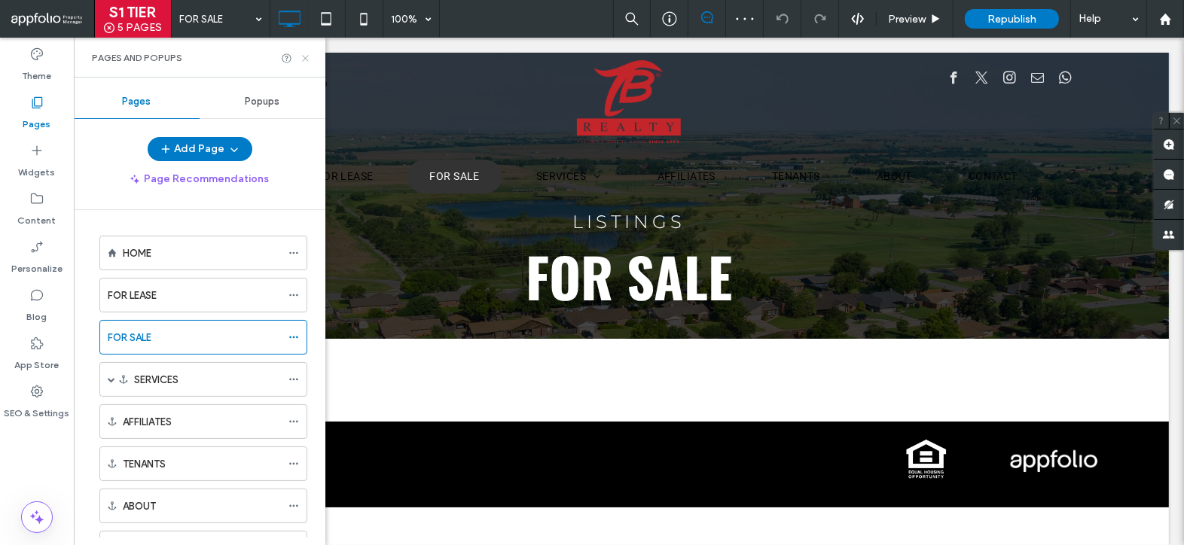
click at [303, 56] on icon at bounding box center [305, 58] width 11 height 11
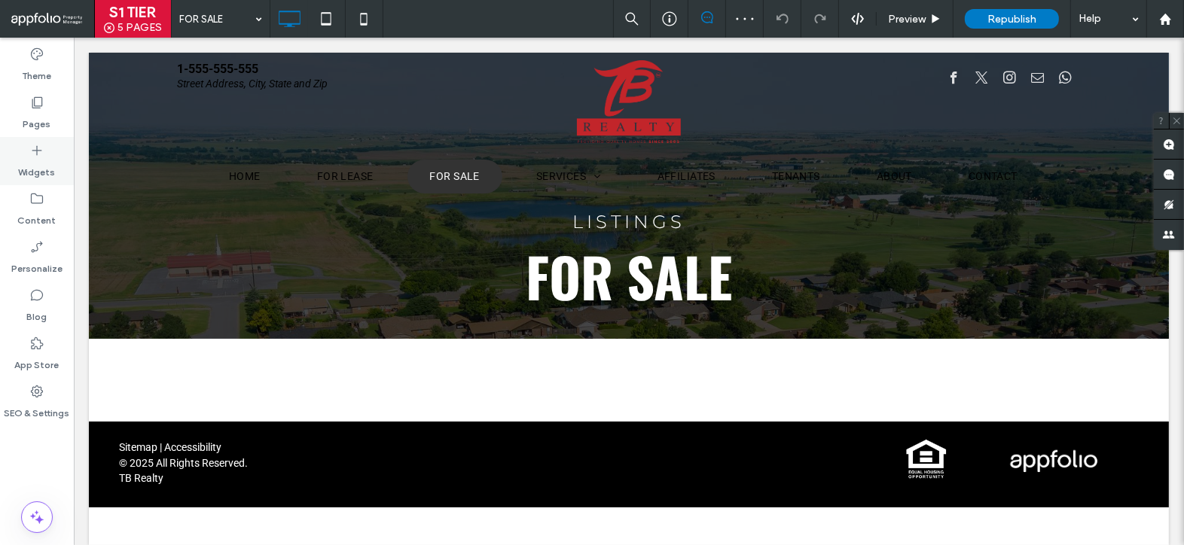
click at [34, 160] on label "Widgets" at bounding box center [37, 168] width 37 height 21
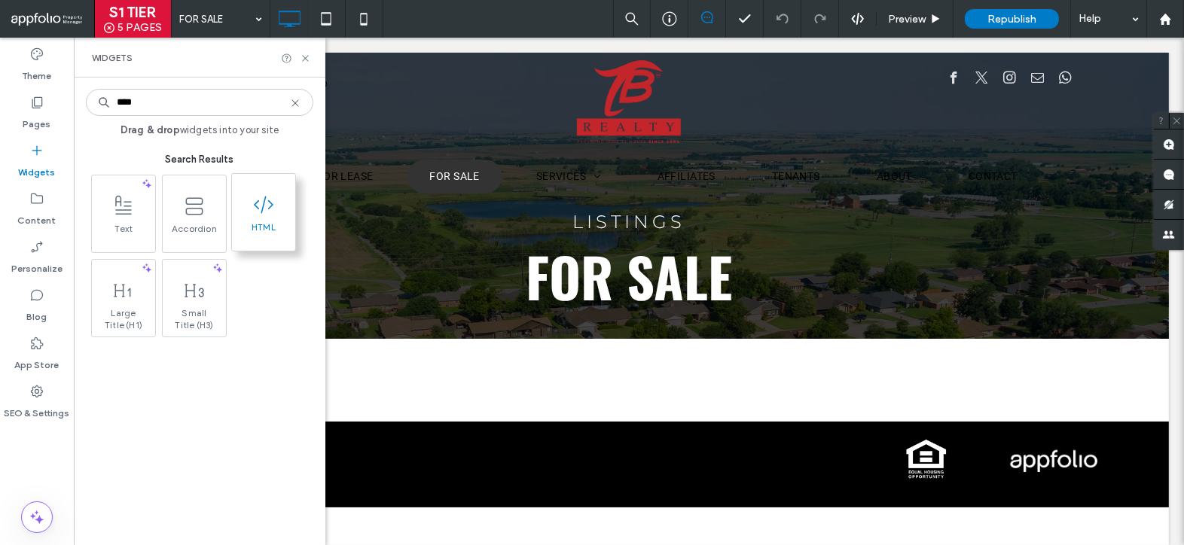
type input "****"
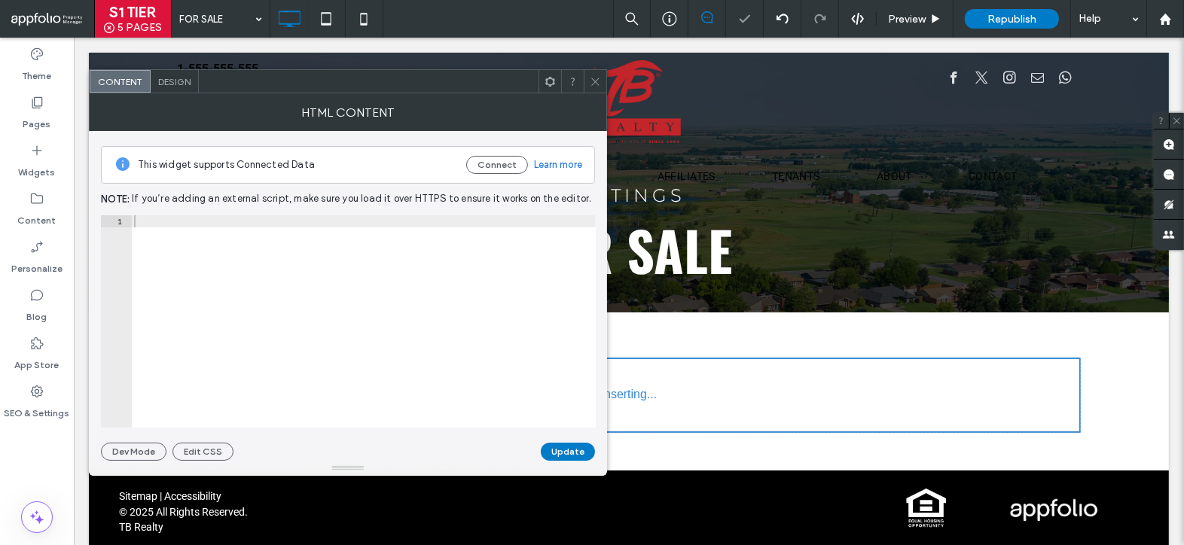
scroll to position [15, 0]
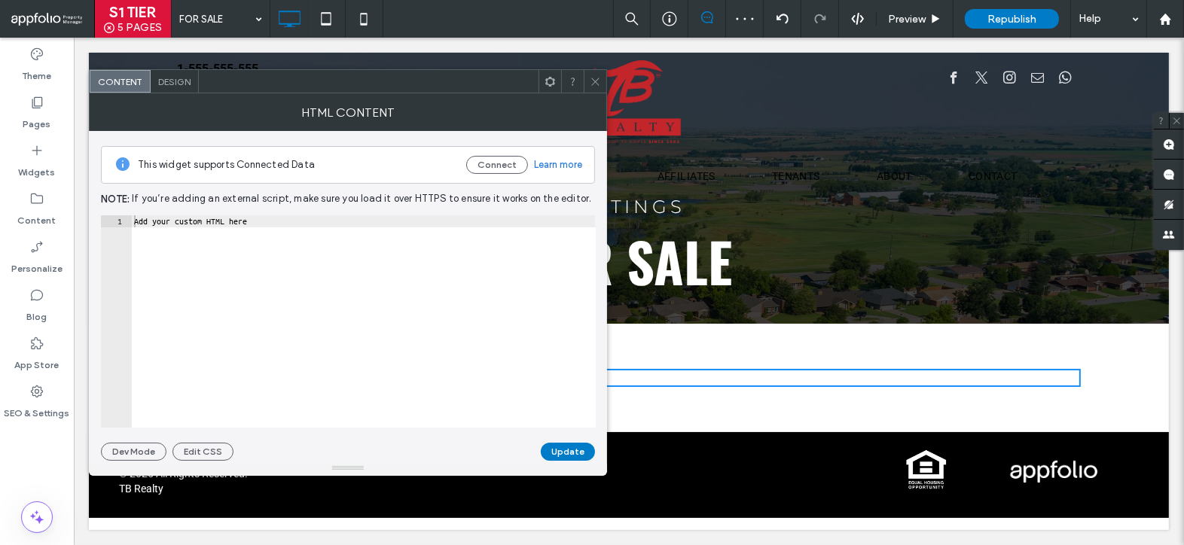
click at [595, 81] on use at bounding box center [595, 82] width 8 height 8
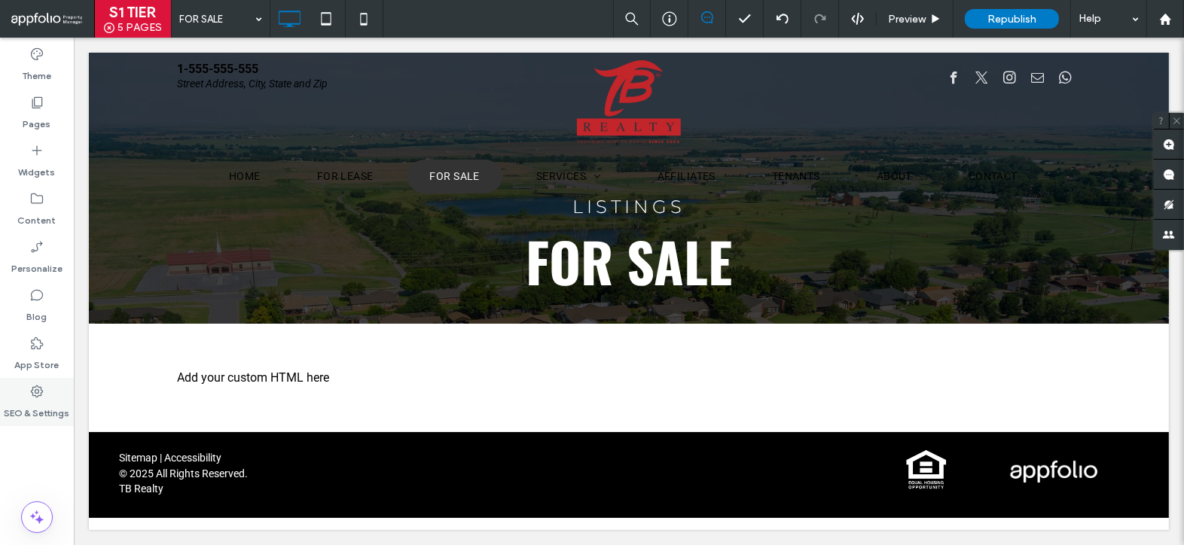
click at [35, 401] on label "SEO & Settings" at bounding box center [38, 409] width 66 height 21
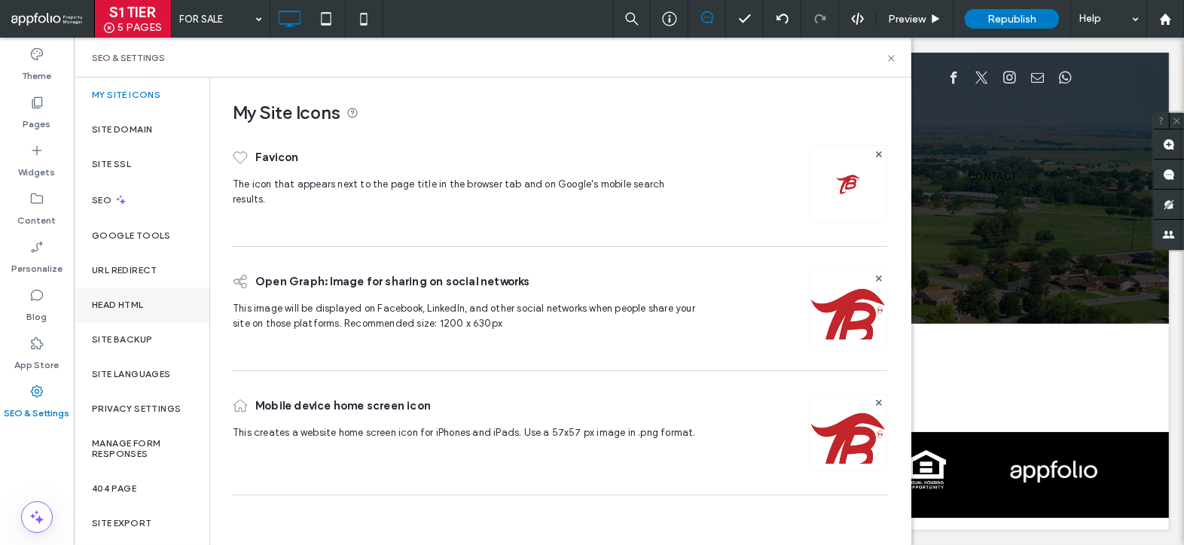
click at [154, 304] on div "Head HTML" at bounding box center [142, 305] width 136 height 35
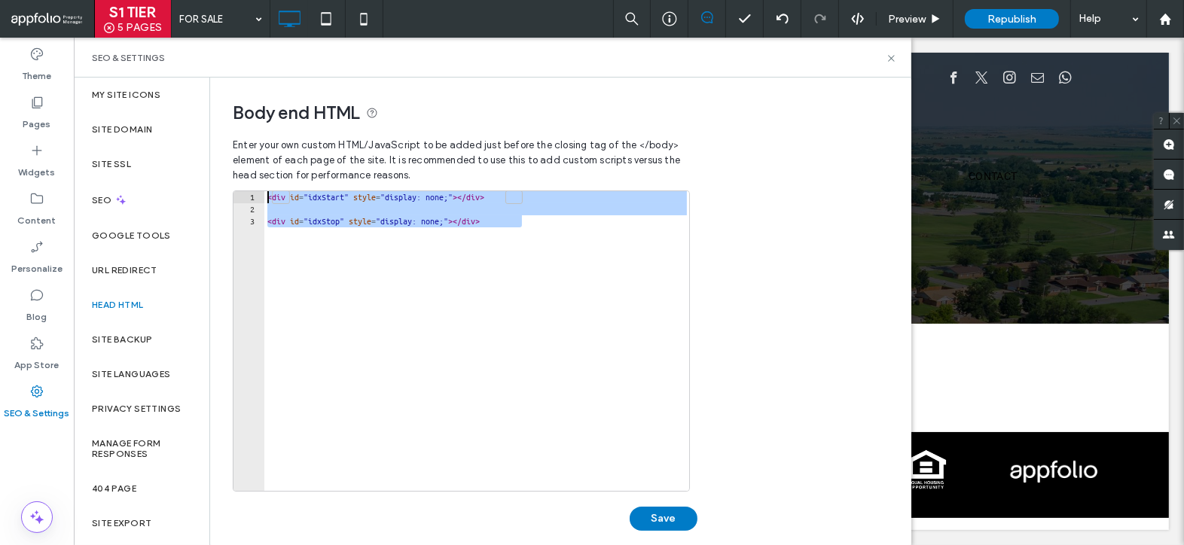
drag, startPoint x: 523, startPoint y: 224, endPoint x: 248, endPoint y: 194, distance: 277.3
click at [248, 194] on div "**********" at bounding box center [461, 341] width 457 height 301
type textarea "**********"
click at [893, 59] on icon at bounding box center [891, 58] width 11 height 11
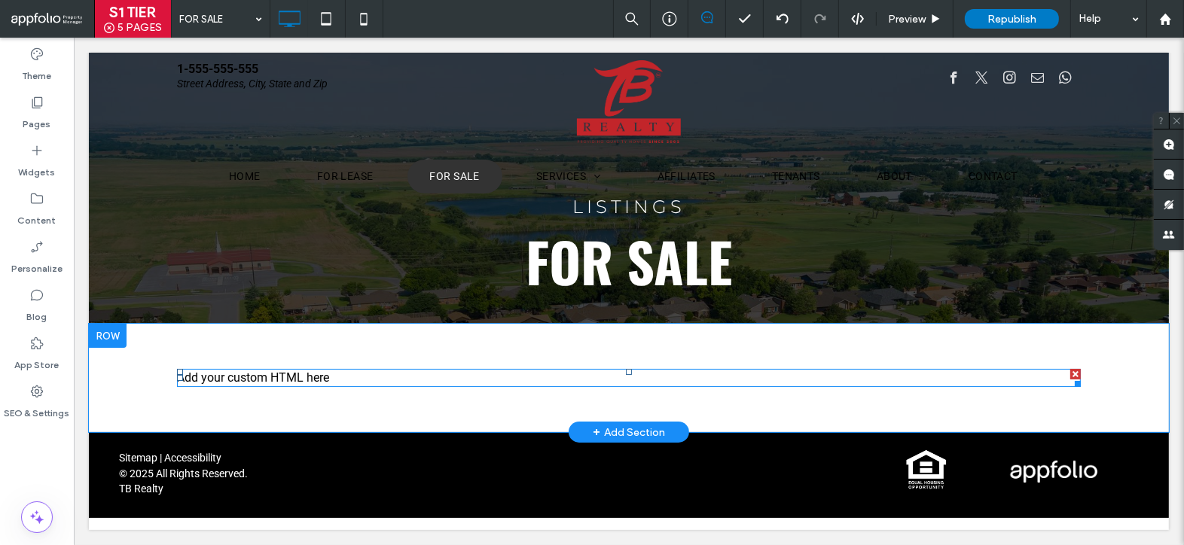
click at [398, 376] on span at bounding box center [628, 378] width 904 height 18
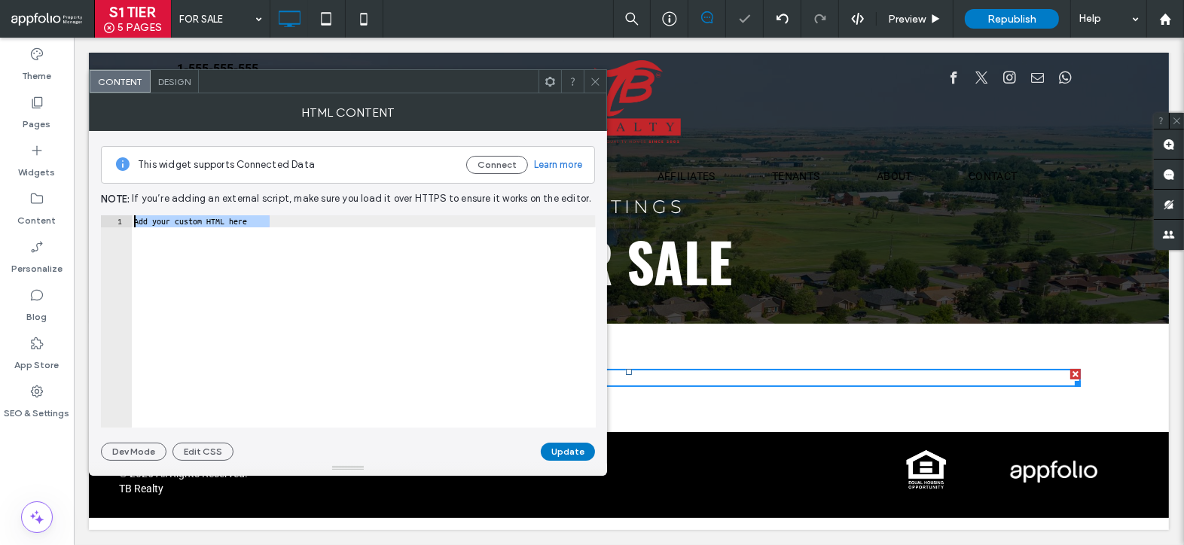
drag, startPoint x: 277, startPoint y: 216, endPoint x: 128, endPoint y: 214, distance: 149.1
click at [128, 215] on div "**********" at bounding box center [348, 321] width 495 height 212
paste textarea "**********"
type textarea "**********"
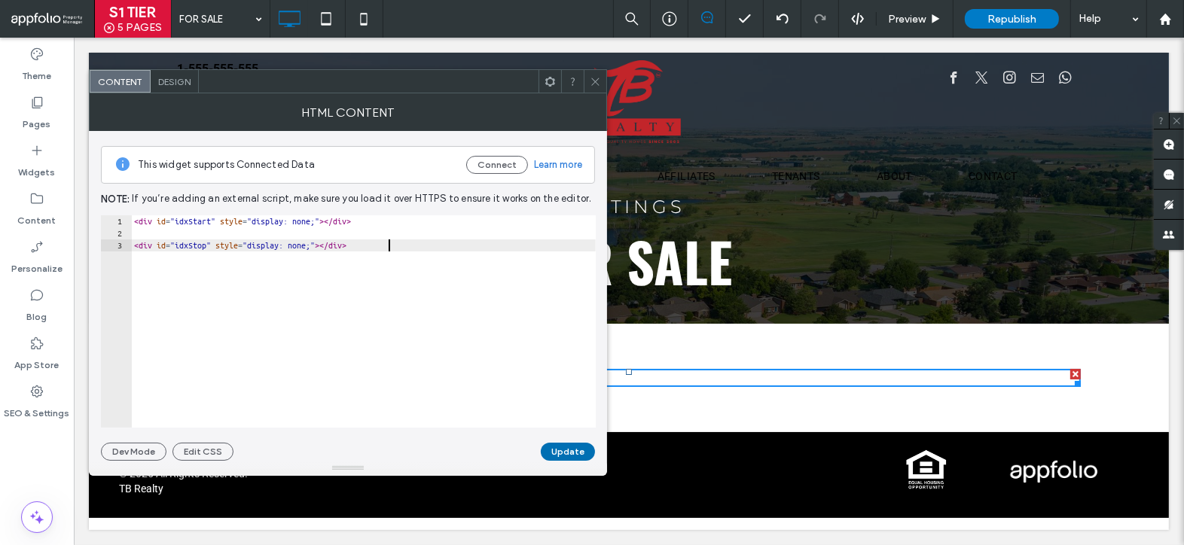
click at [569, 450] on button "Update" at bounding box center [568, 452] width 54 height 18
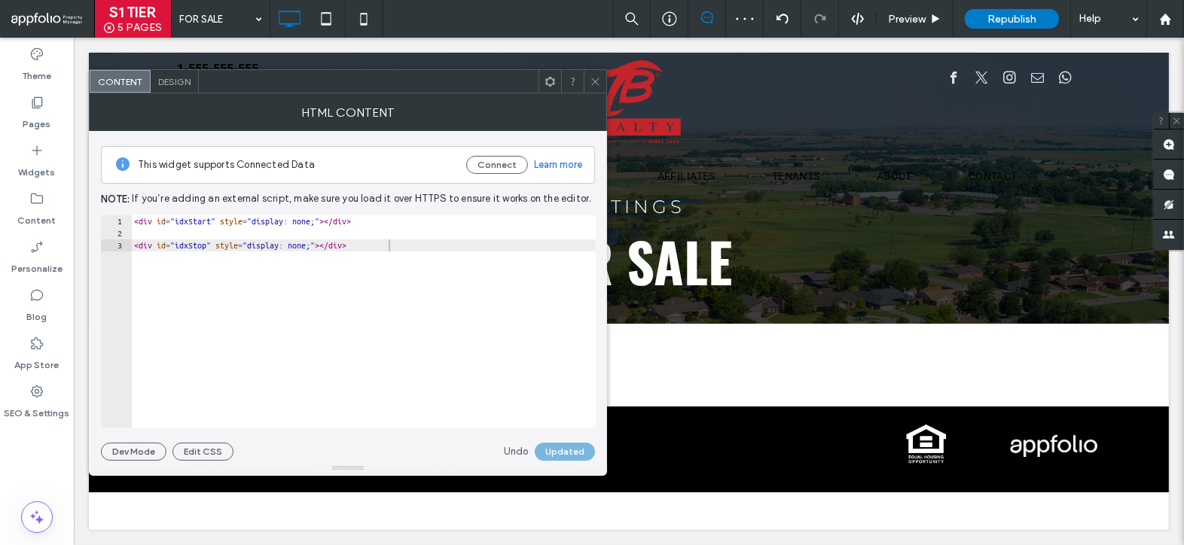
click at [600, 75] on span at bounding box center [595, 81] width 11 height 23
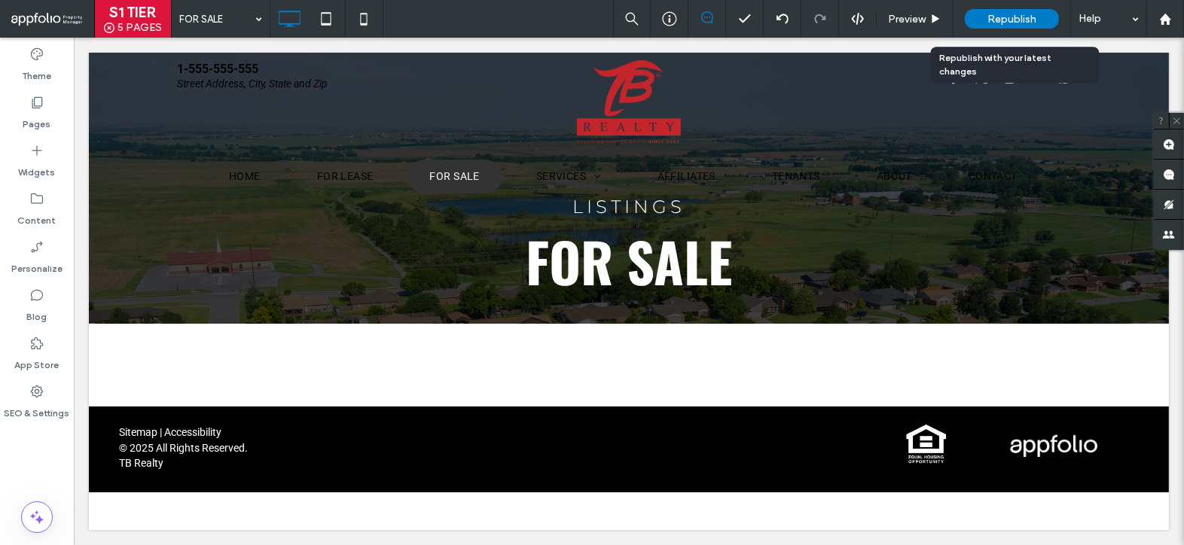
click at [1008, 17] on span "Republish" at bounding box center [1011, 19] width 49 height 13
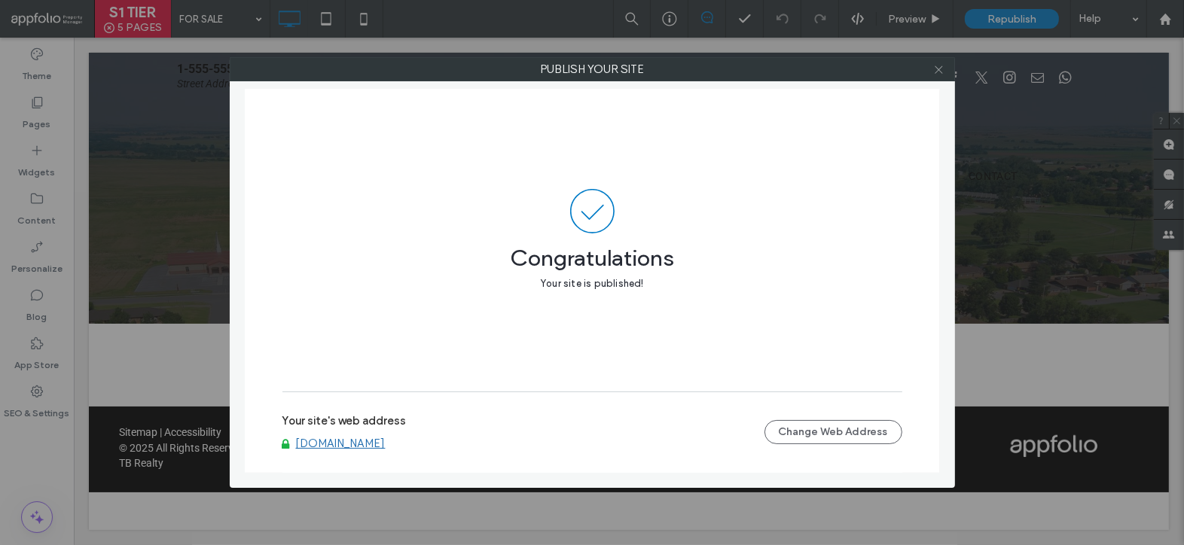
click at [943, 69] on icon at bounding box center [938, 69] width 11 height 11
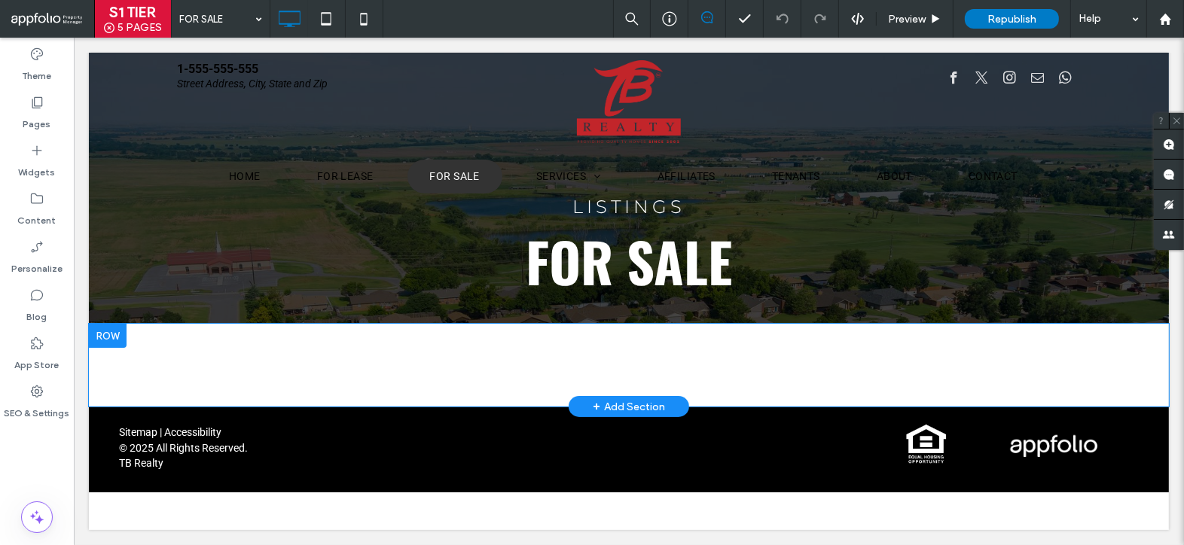
click at [512, 375] on div "Click To Paste Row + Add Section" at bounding box center [628, 365] width 1080 height 83
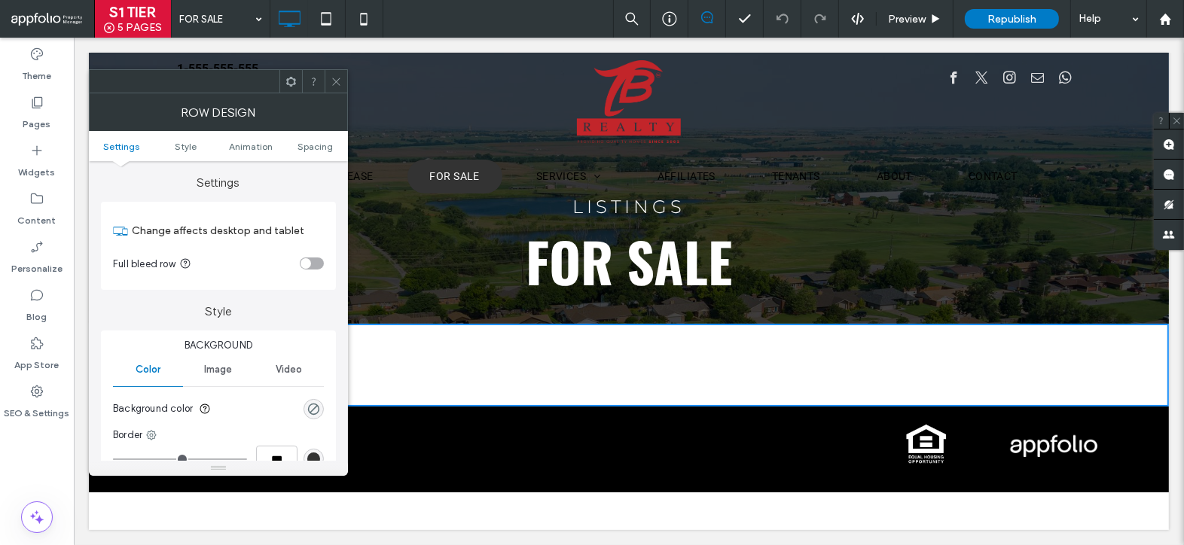
click at [334, 82] on icon at bounding box center [336, 81] width 11 height 11
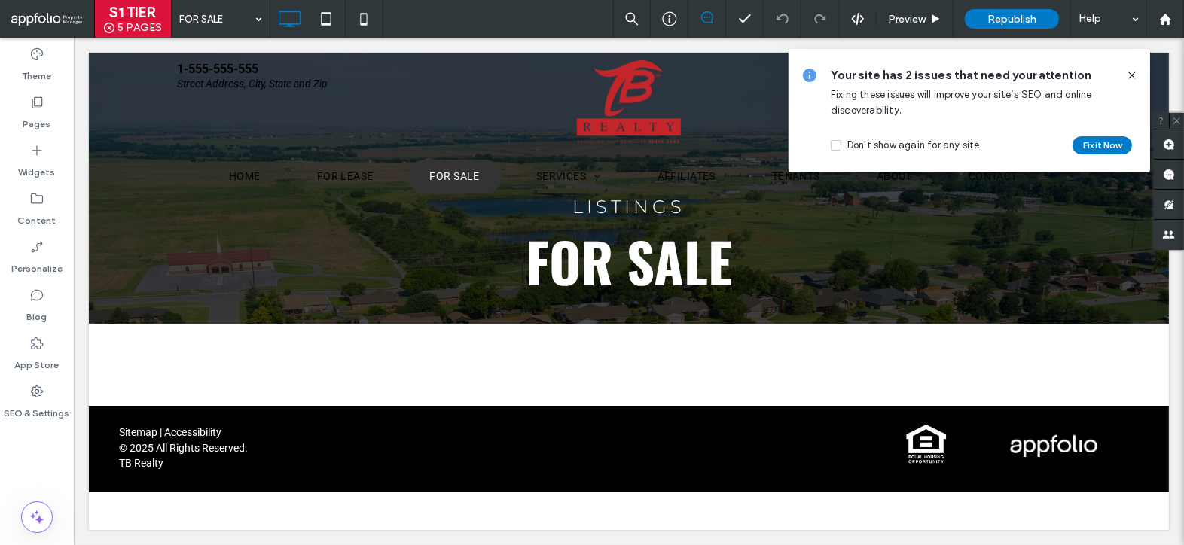
click at [1131, 76] on icon at bounding box center [1132, 75] width 12 height 12
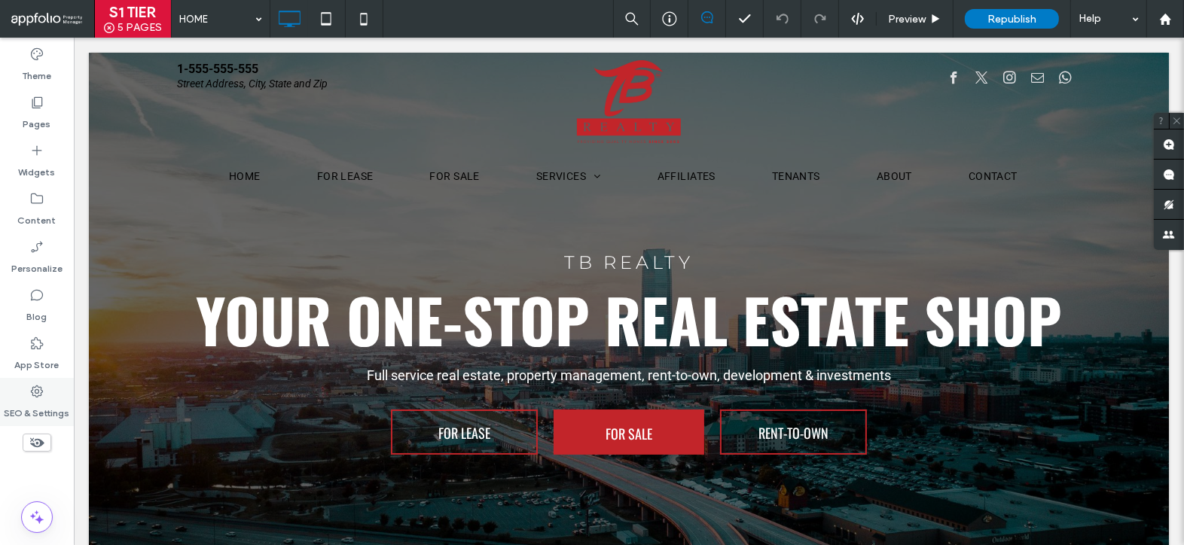
click at [32, 386] on icon at bounding box center [36, 391] width 15 height 15
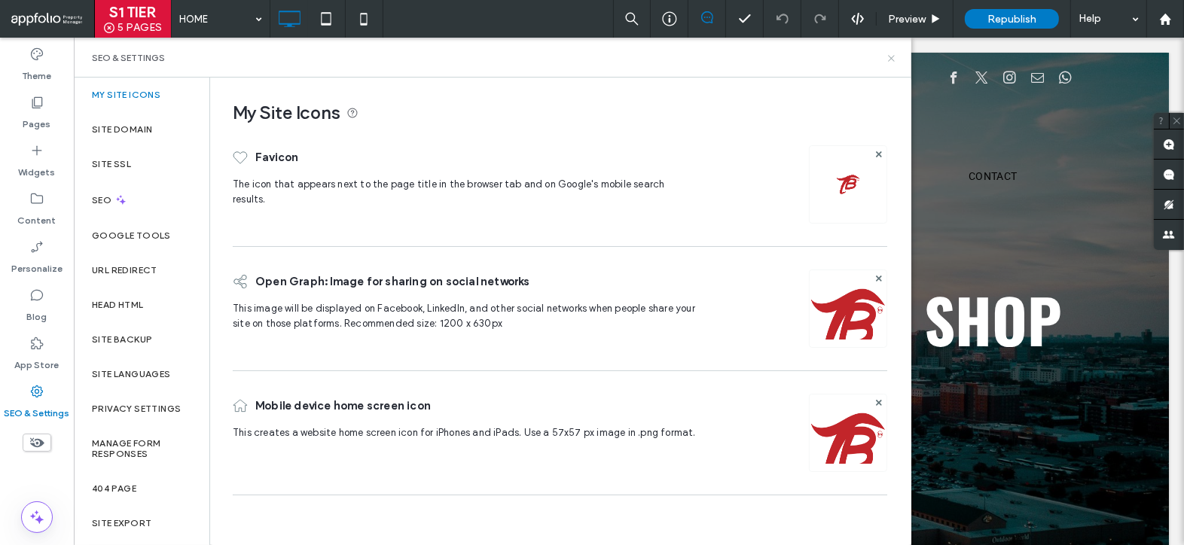
click at [893, 54] on icon at bounding box center [891, 58] width 11 height 11
